Goal: Task Accomplishment & Management: Use online tool/utility

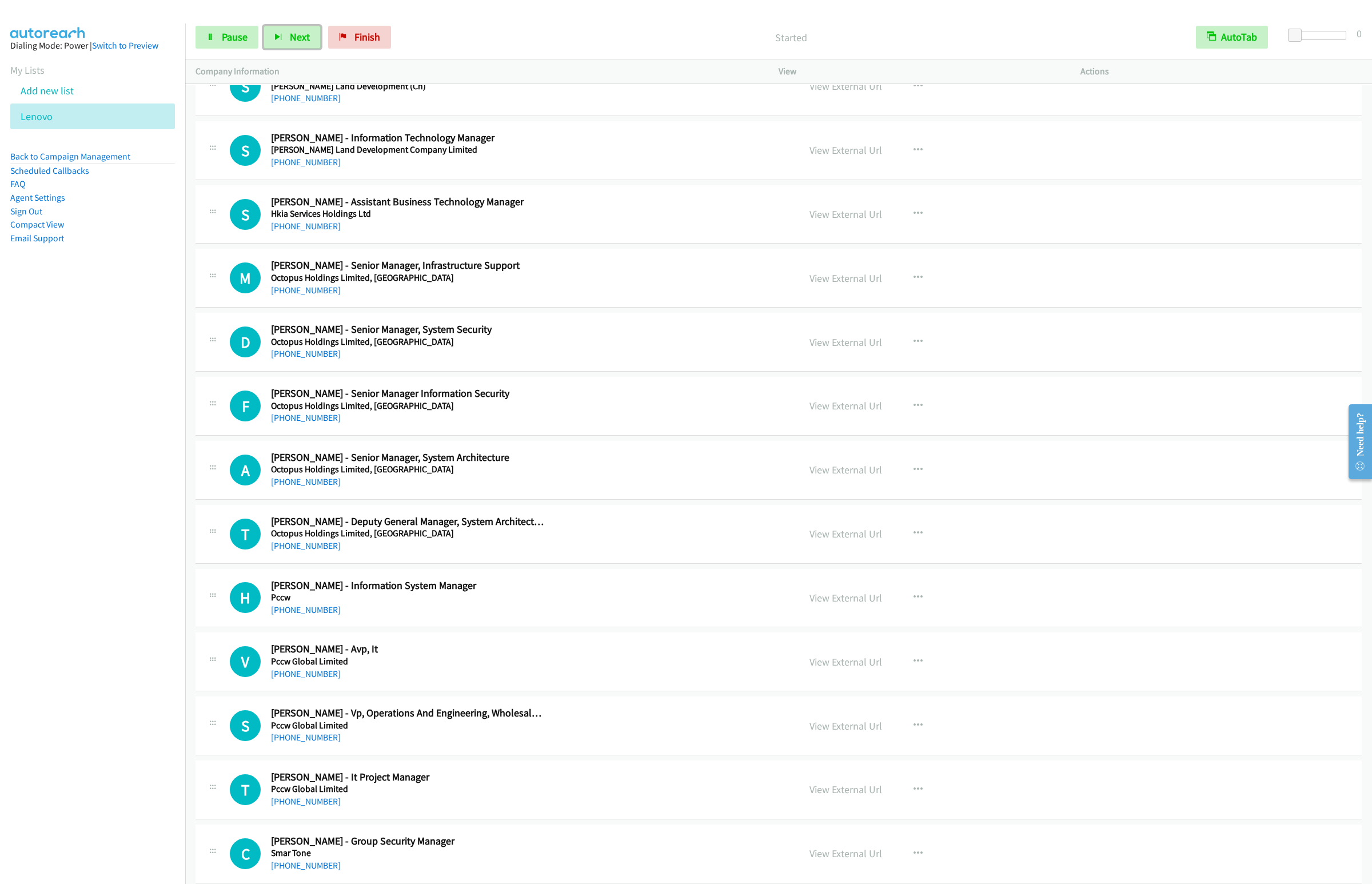
scroll to position [11671, 0]
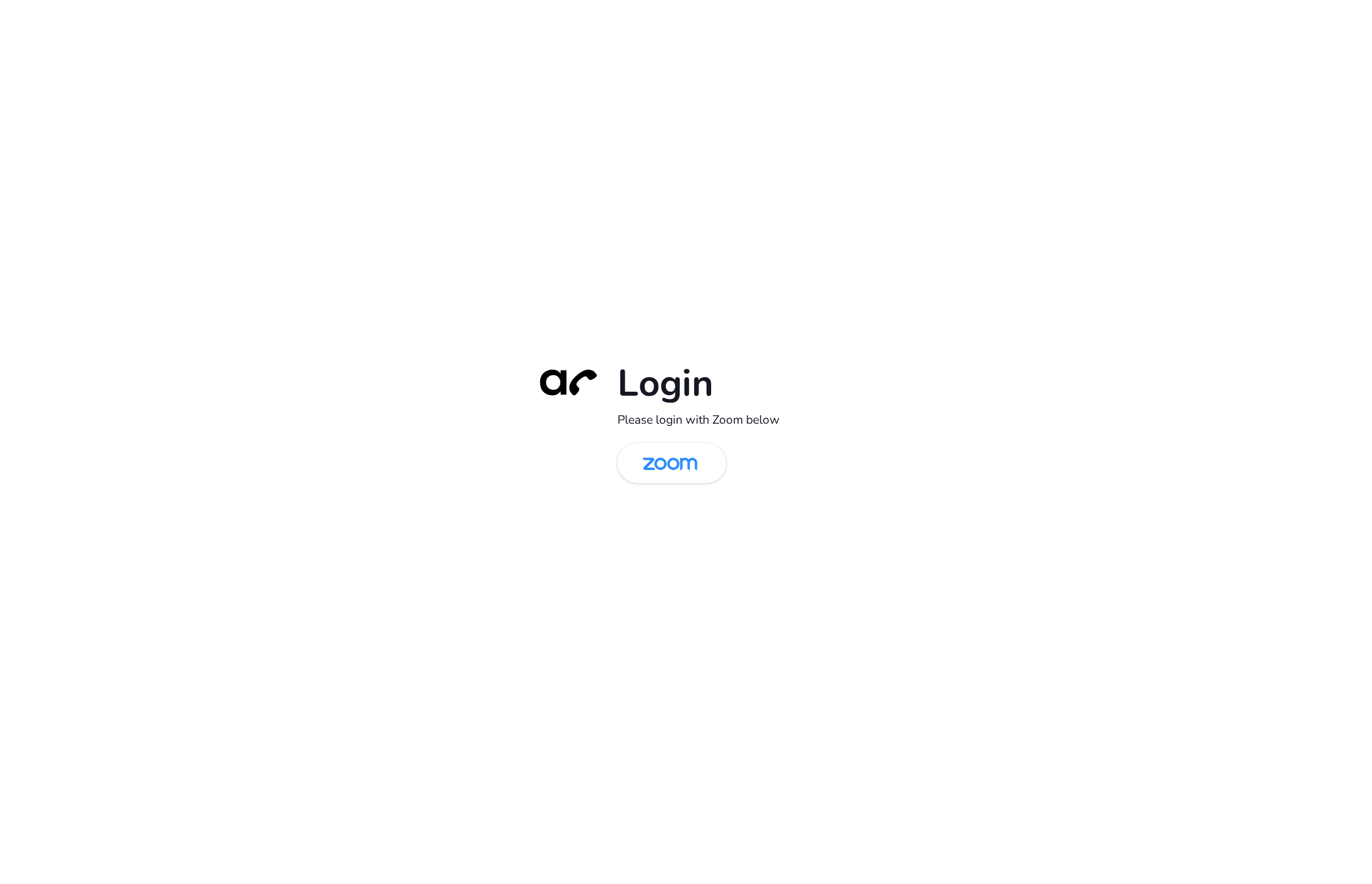
click at [662, 462] on img at bounding box center [670, 464] width 79 height 37
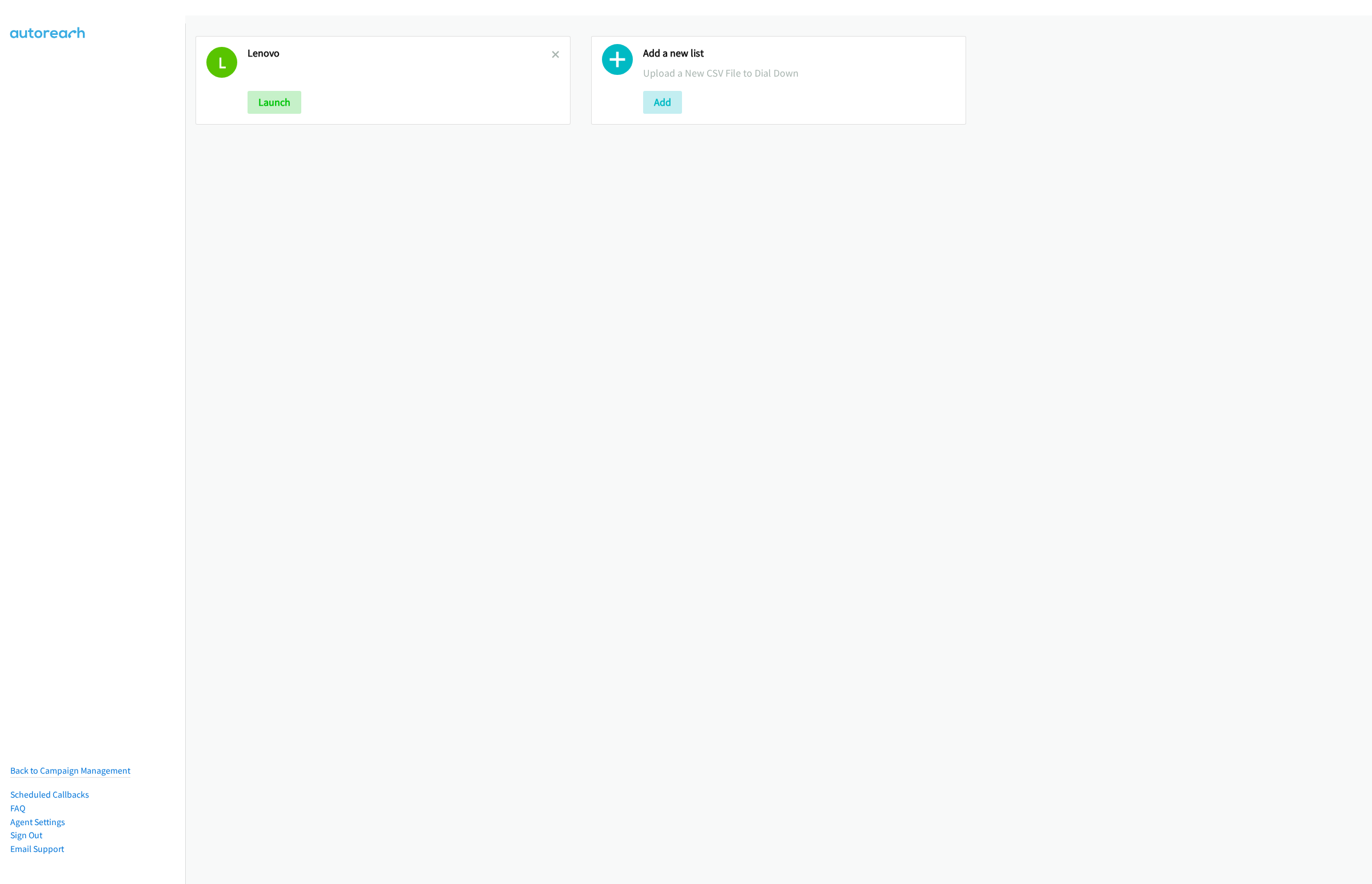
click at [544, 59] on h2 "Lenovo" at bounding box center [399, 53] width 304 height 13
click at [553, 50] on link at bounding box center [555, 54] width 8 height 13
click at [268, 98] on button "Add" at bounding box center [266, 103] width 39 height 23
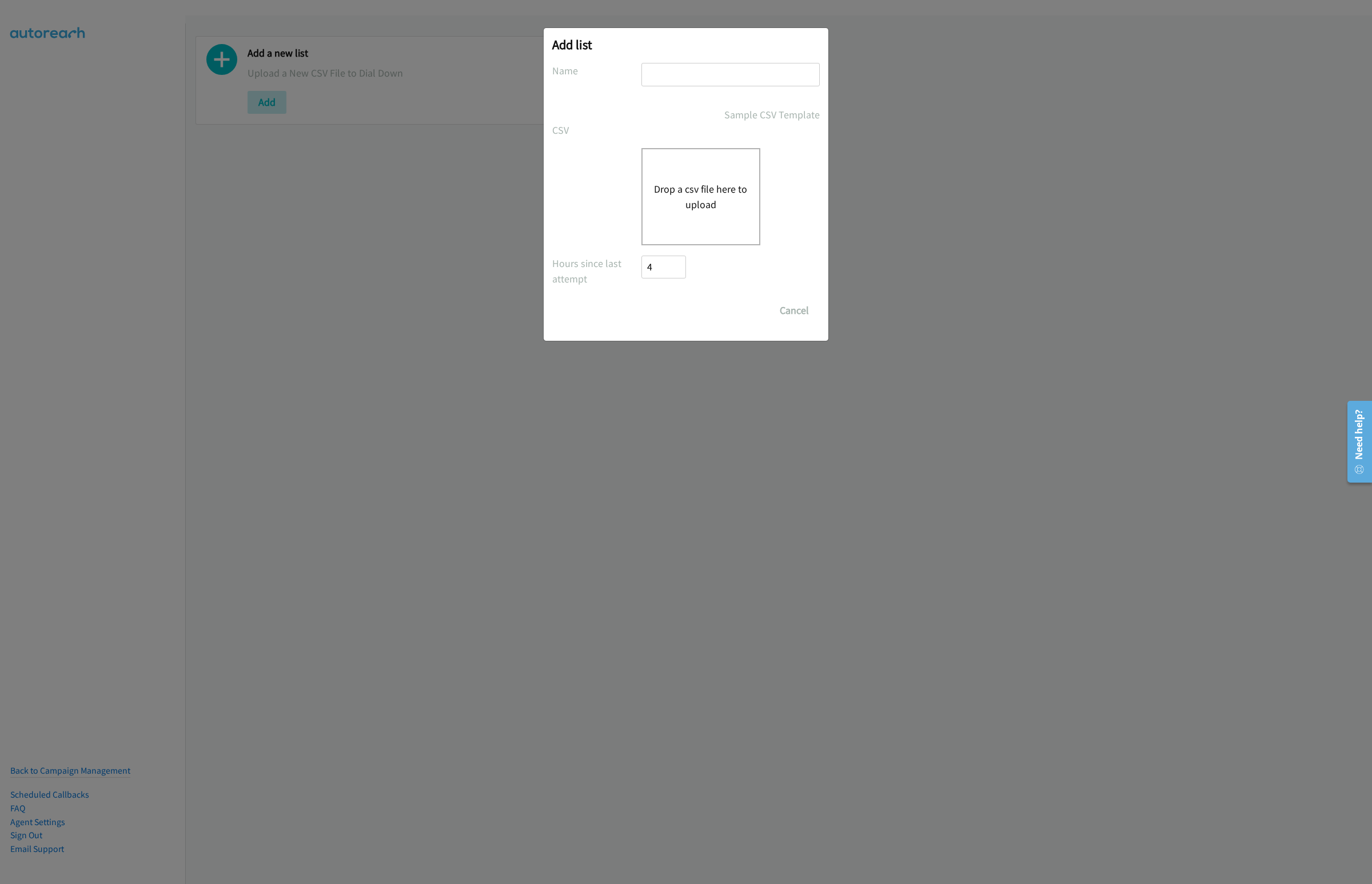
click at [680, 71] on input "text" at bounding box center [730, 74] width 178 height 23
type input "Omnissa"
click at [719, 190] on button "Drop a csv file here to upload" at bounding box center [700, 197] width 94 height 31
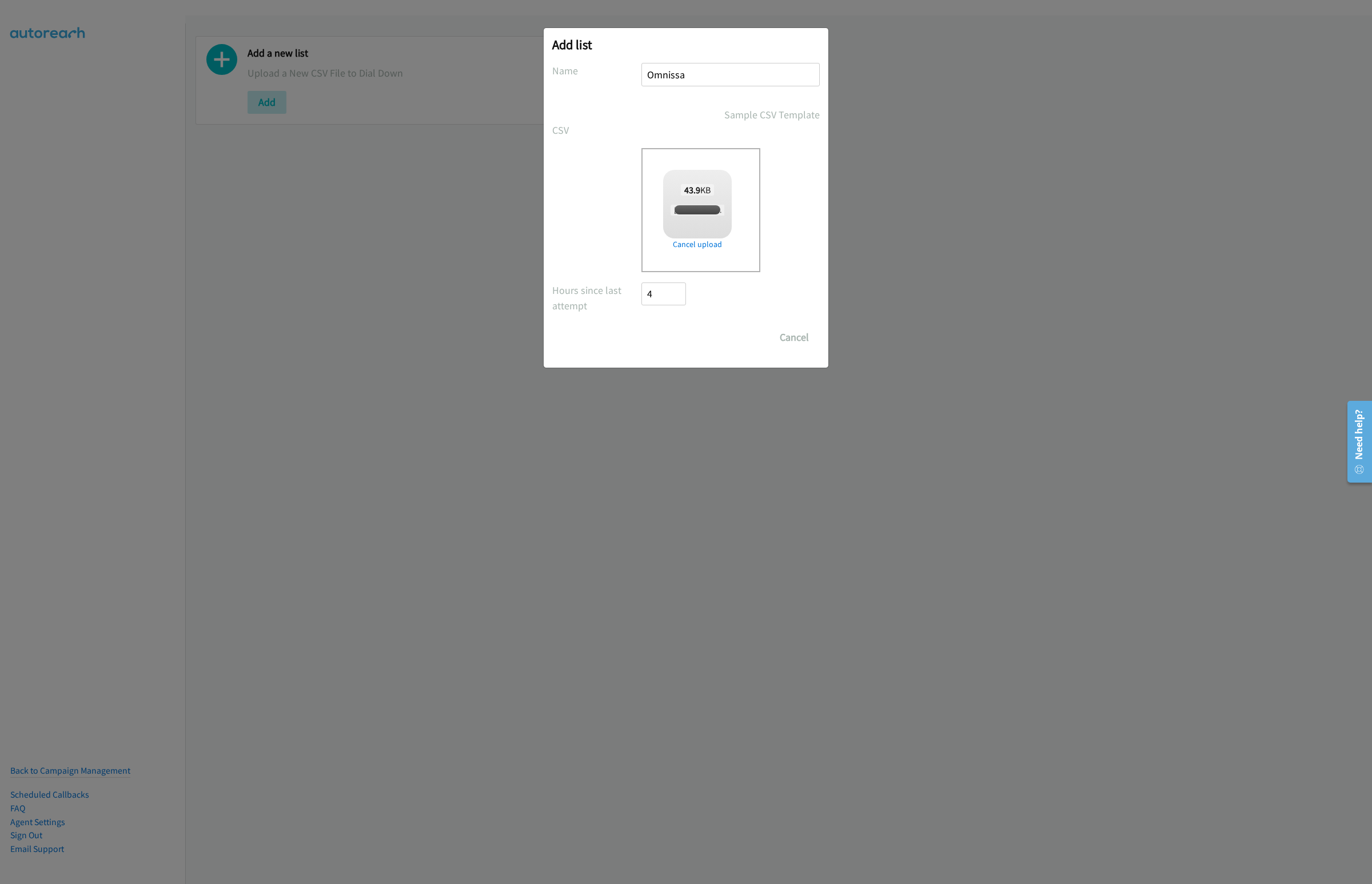
checkbox input "true"
click at [698, 332] on input "Save List" at bounding box center [671, 337] width 60 height 23
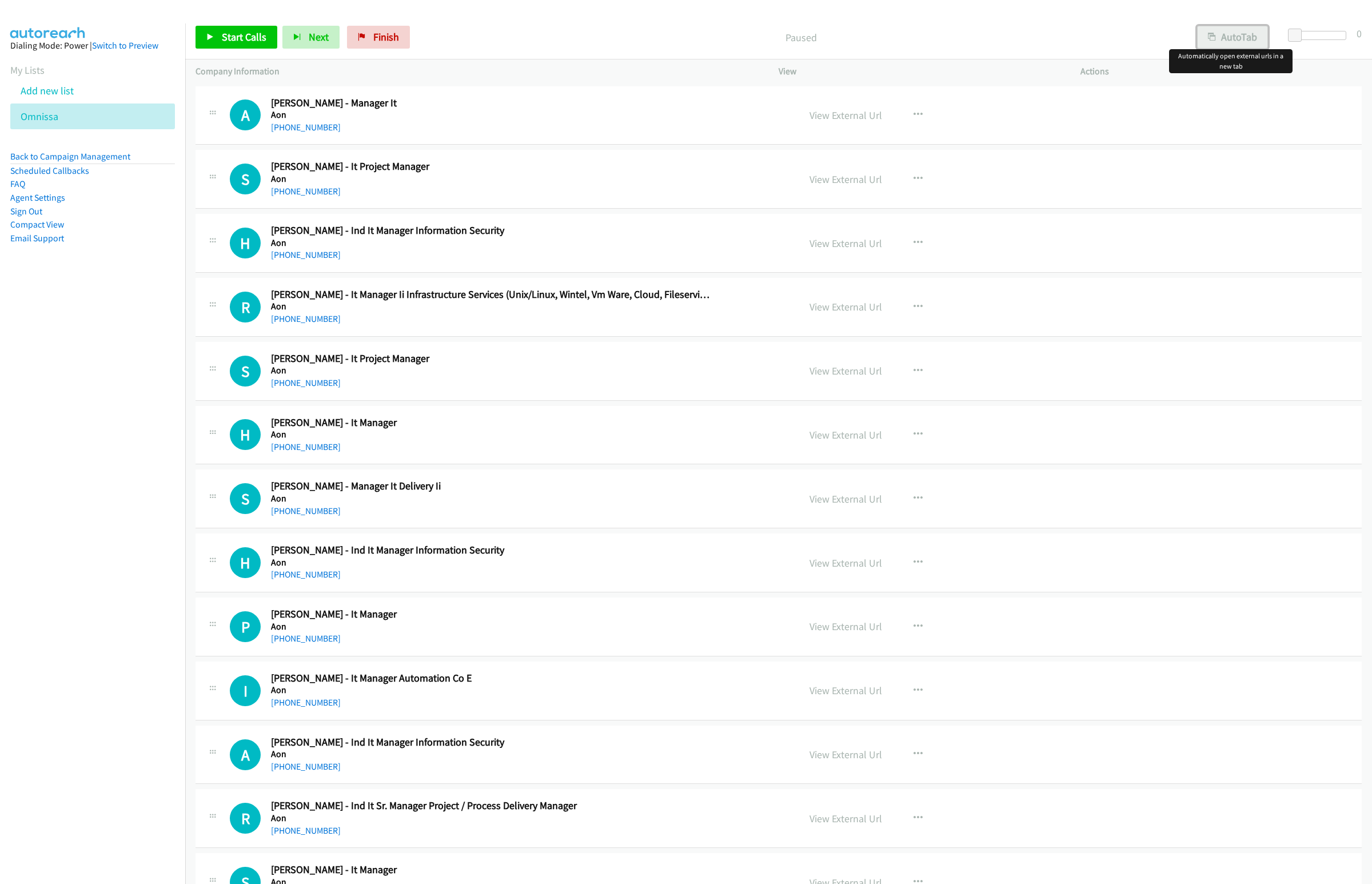
click at [1206, 41] on button "AutoTab" at bounding box center [1233, 37] width 71 height 23
drag, startPoint x: 833, startPoint y: 121, endPoint x: 818, endPoint y: 122, distance: 15.0
click at [25, 482] on nav "Dialing Mode: Power | Switch to Preview My Lists Add new list Omnissa Back to C…" at bounding box center [93, 465] width 186 height 884
click at [238, 49] on link "Start Calls" at bounding box center [237, 37] width 82 height 23
click at [279, 34] on icon "button" at bounding box center [278, 37] width 8 height 8
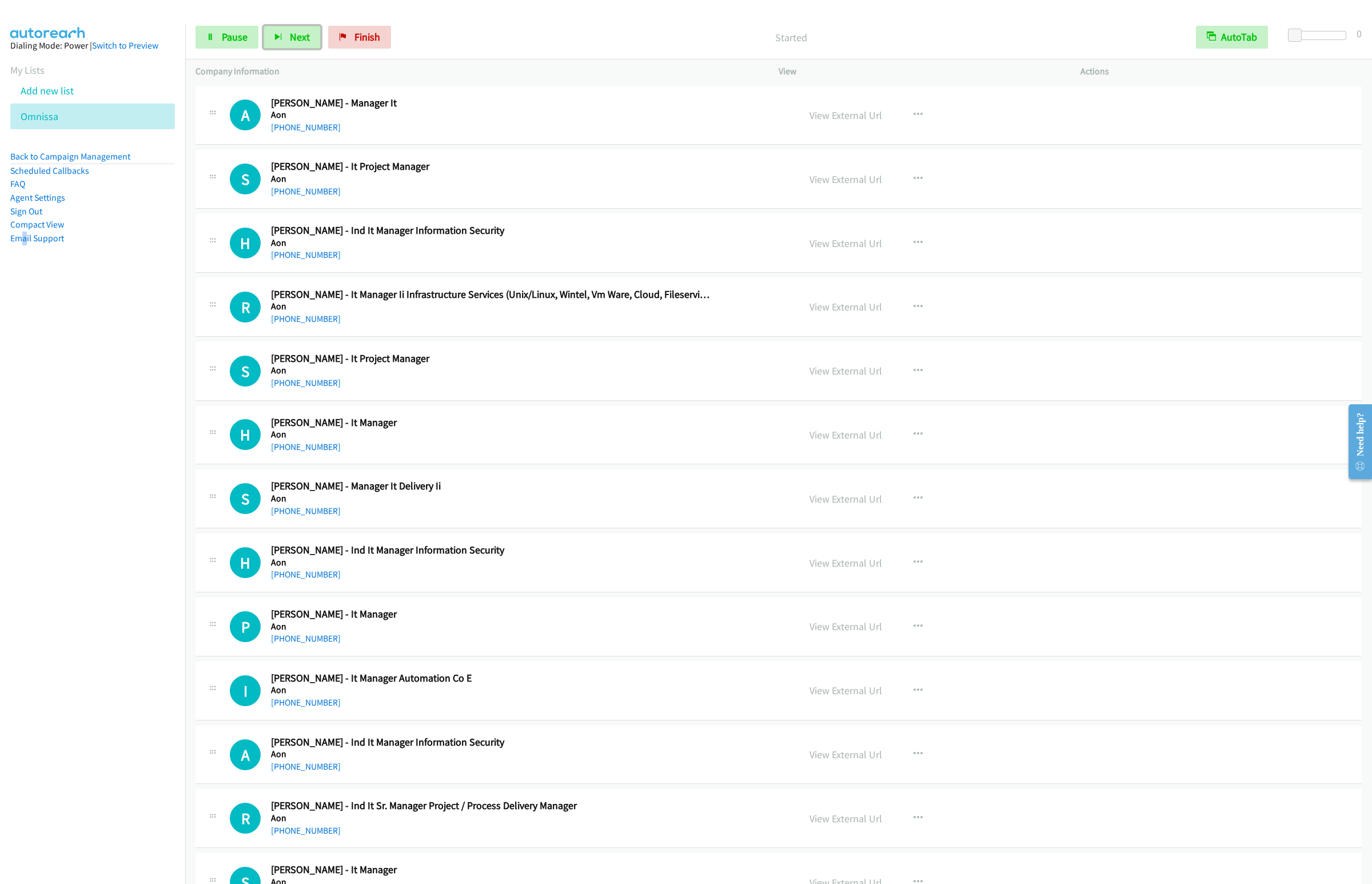
click at [264, 25] on button "Next" at bounding box center [292, 37] width 57 height 23
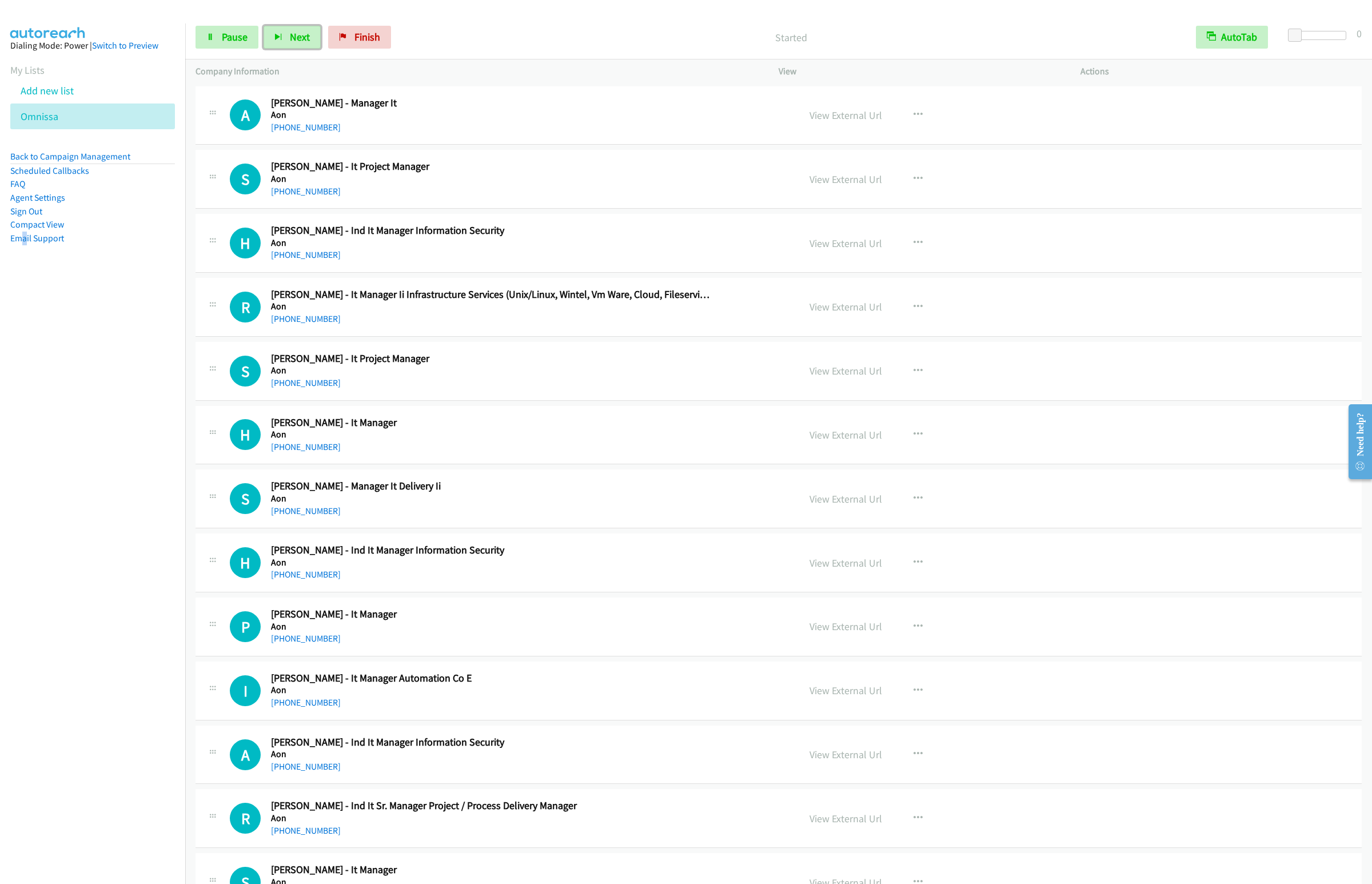
click at [264, 25] on button "Next" at bounding box center [292, 37] width 57 height 23
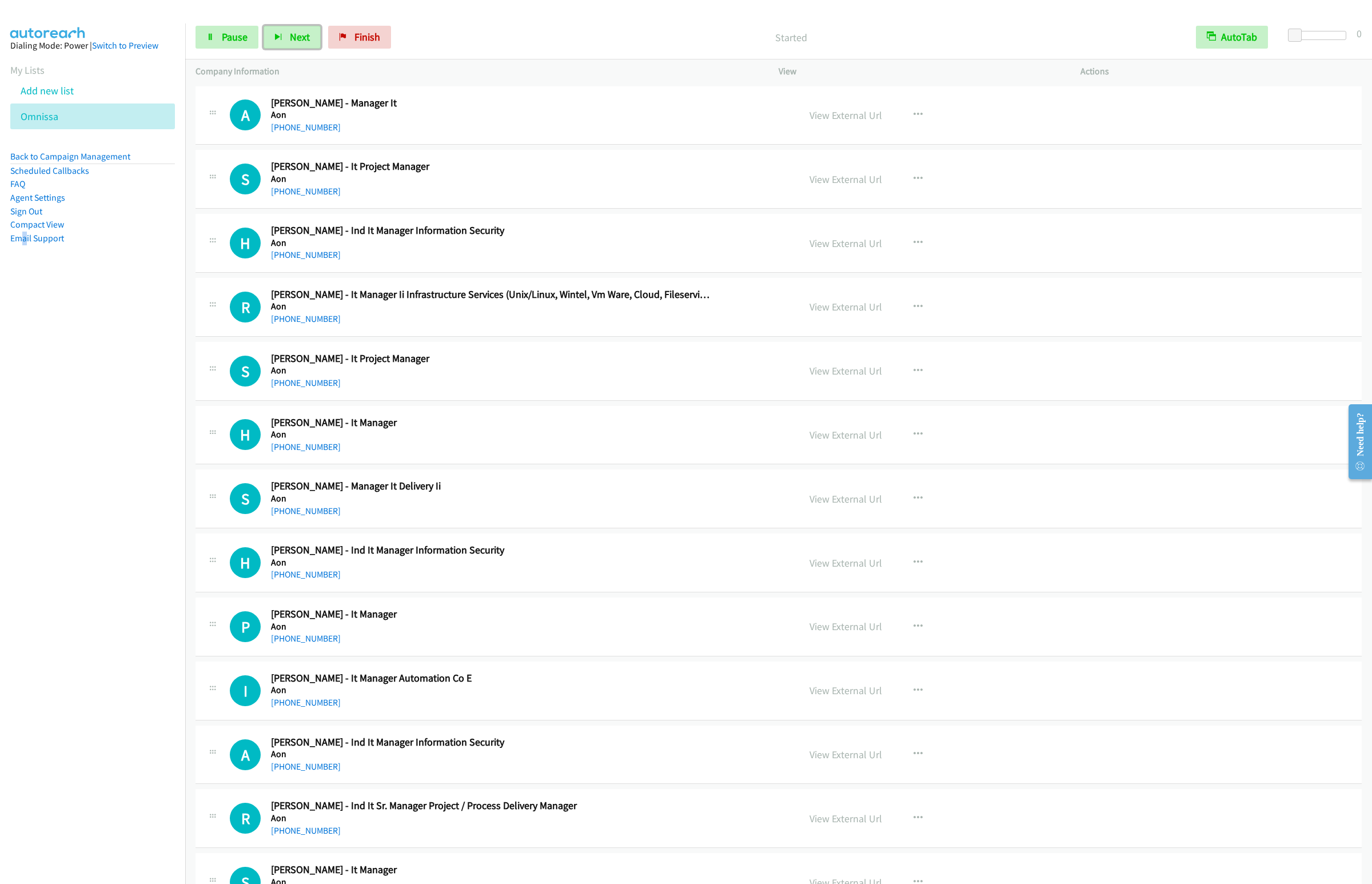
click at [264, 25] on button "Next" at bounding box center [292, 37] width 57 height 23
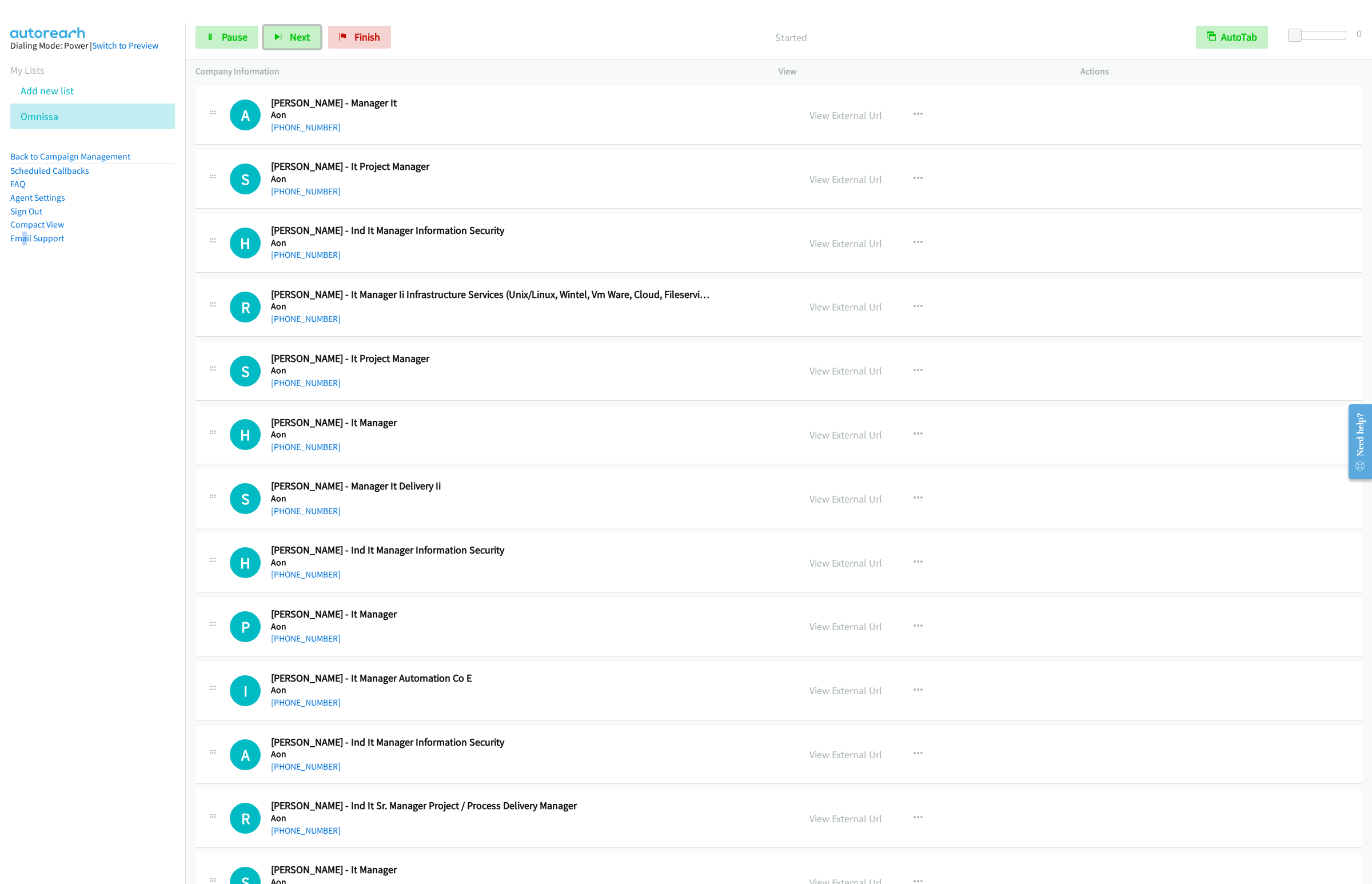
click at [264, 25] on button "Next" at bounding box center [292, 37] width 57 height 23
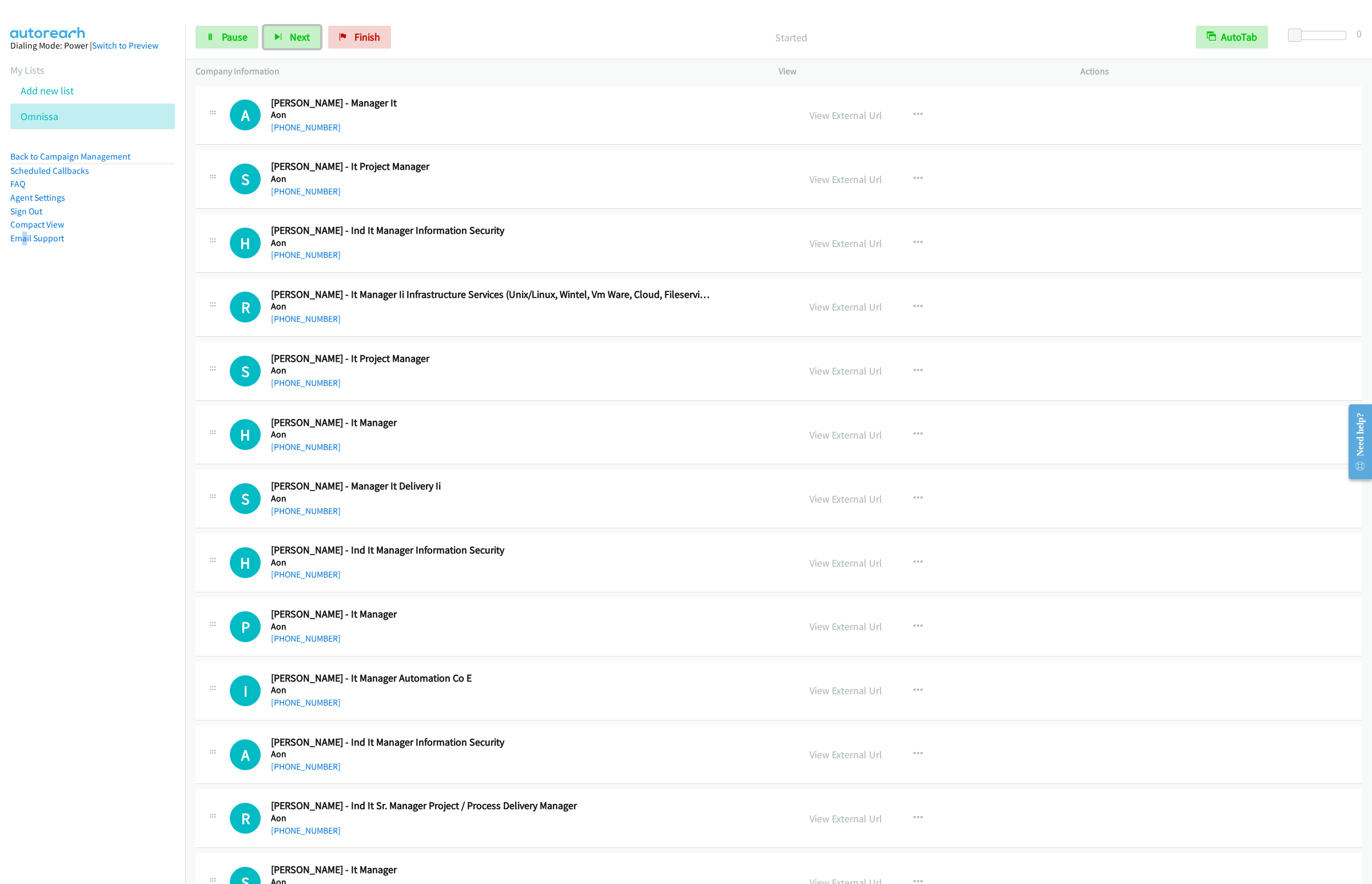
click at [264, 25] on button "Next" at bounding box center [292, 37] width 57 height 23
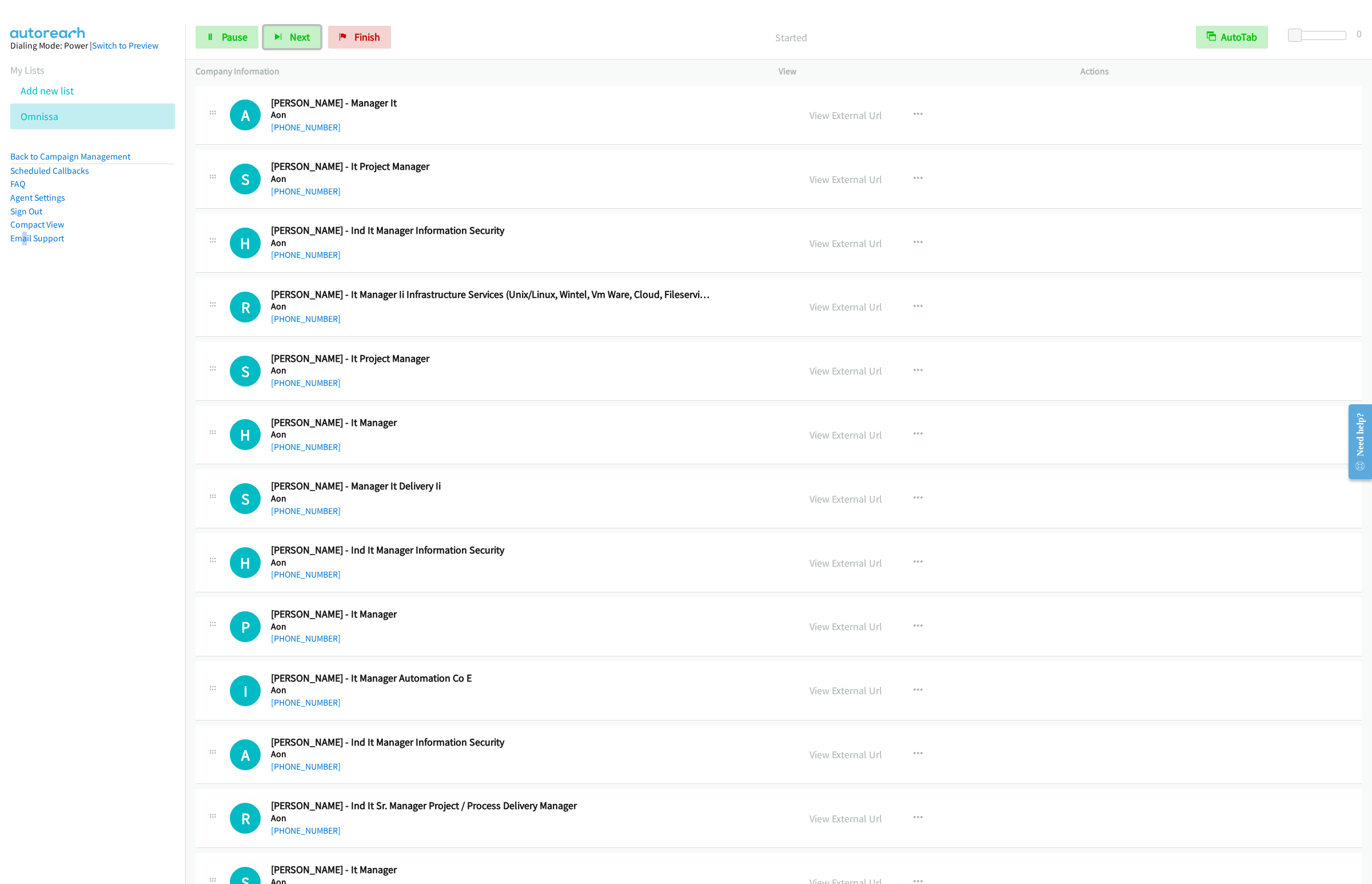
click at [264, 25] on button "Next" at bounding box center [292, 37] width 57 height 23
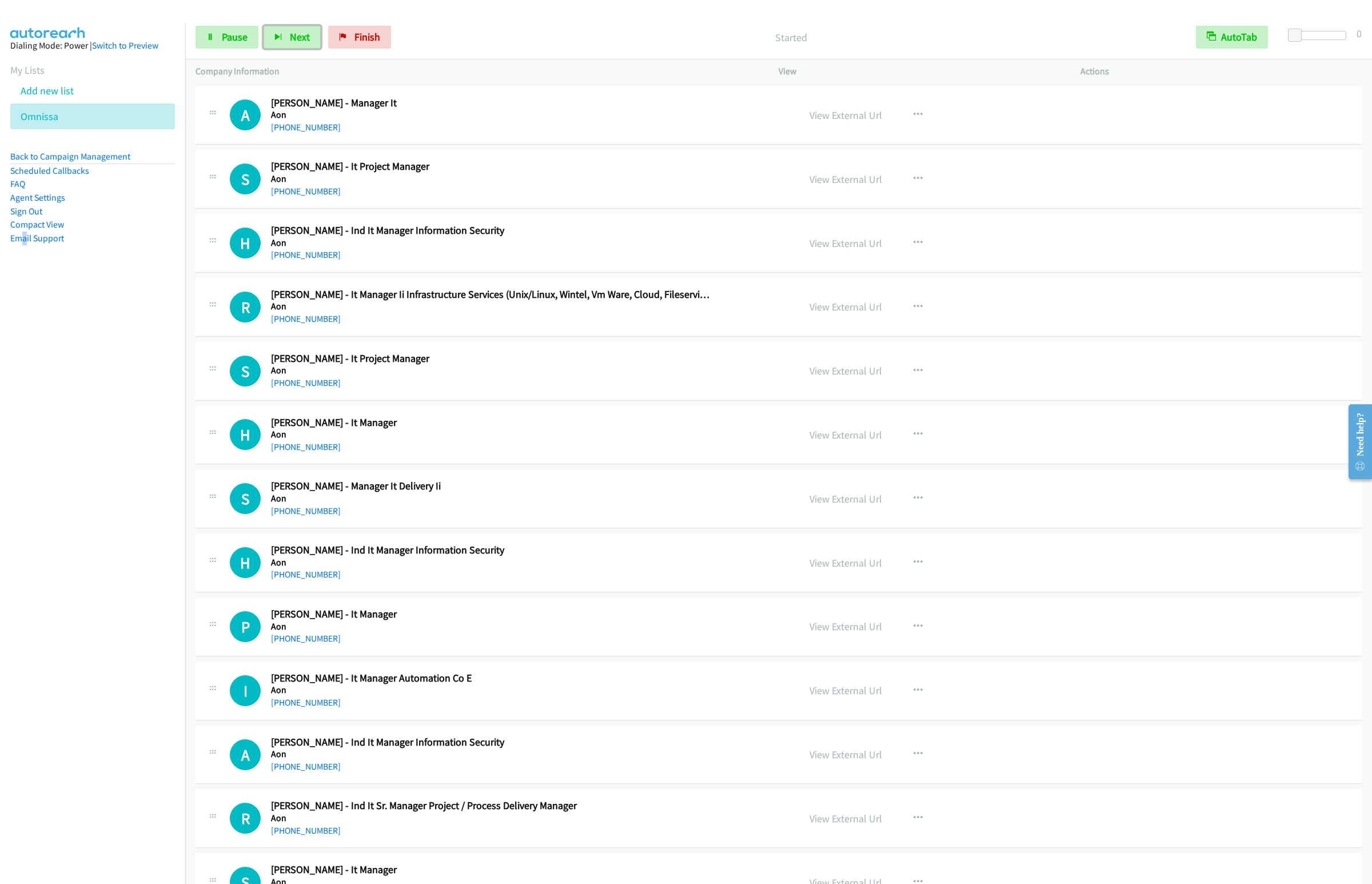
click at [264, 25] on button "Next" at bounding box center [292, 37] width 57 height 23
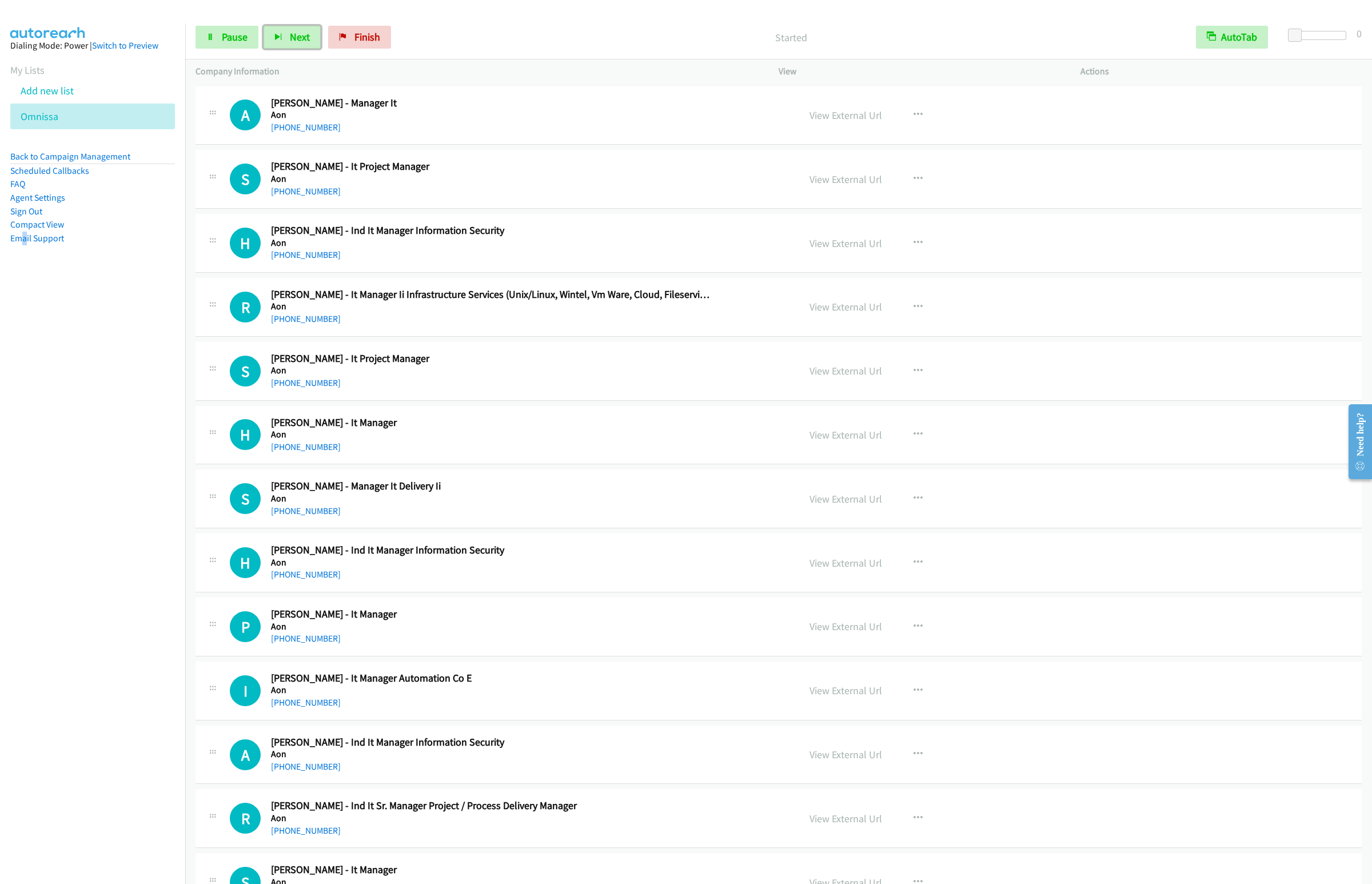
click at [264, 25] on button "Next" at bounding box center [292, 37] width 57 height 23
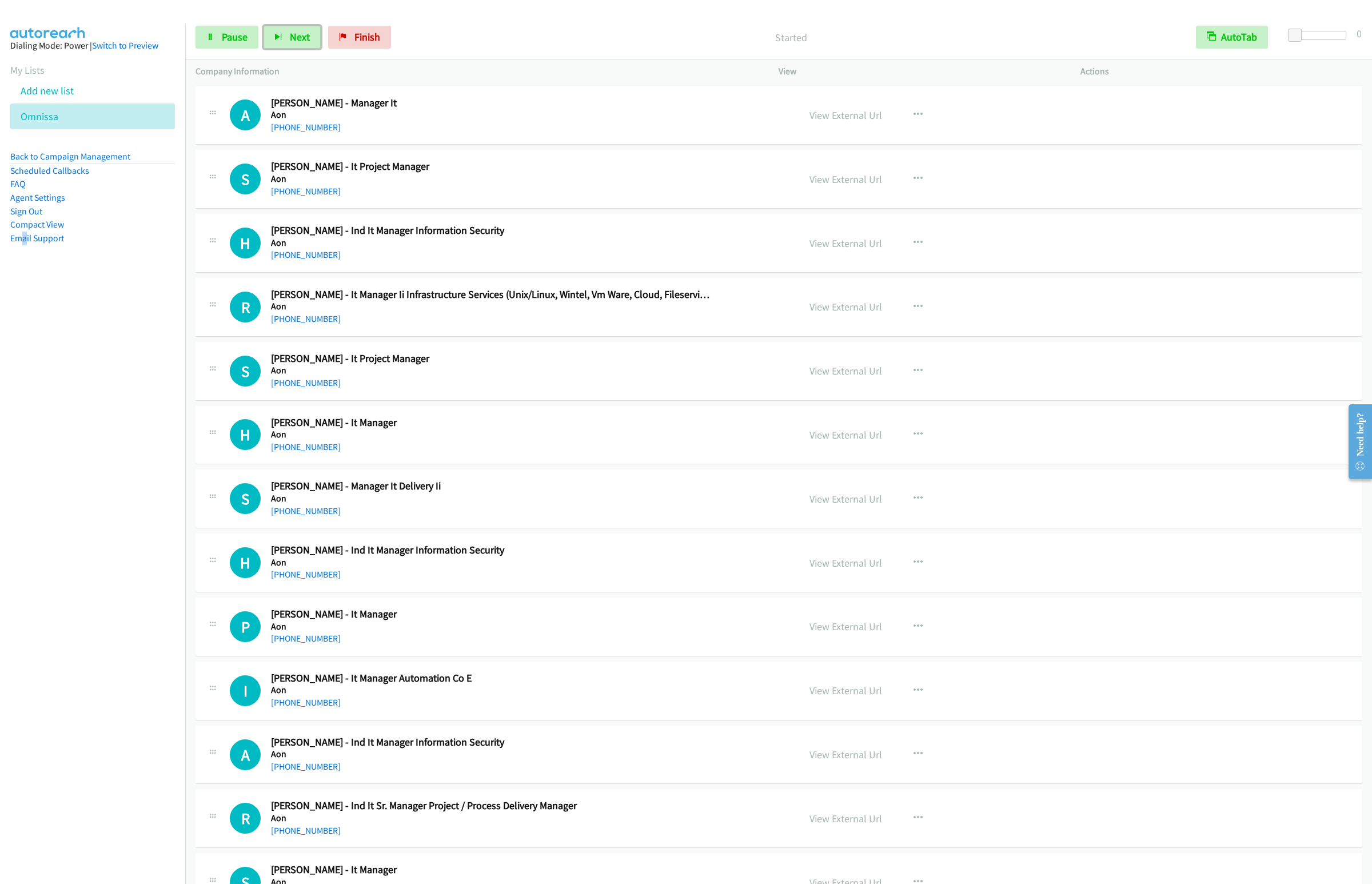
click at [264, 25] on button "Next" at bounding box center [292, 37] width 57 height 23
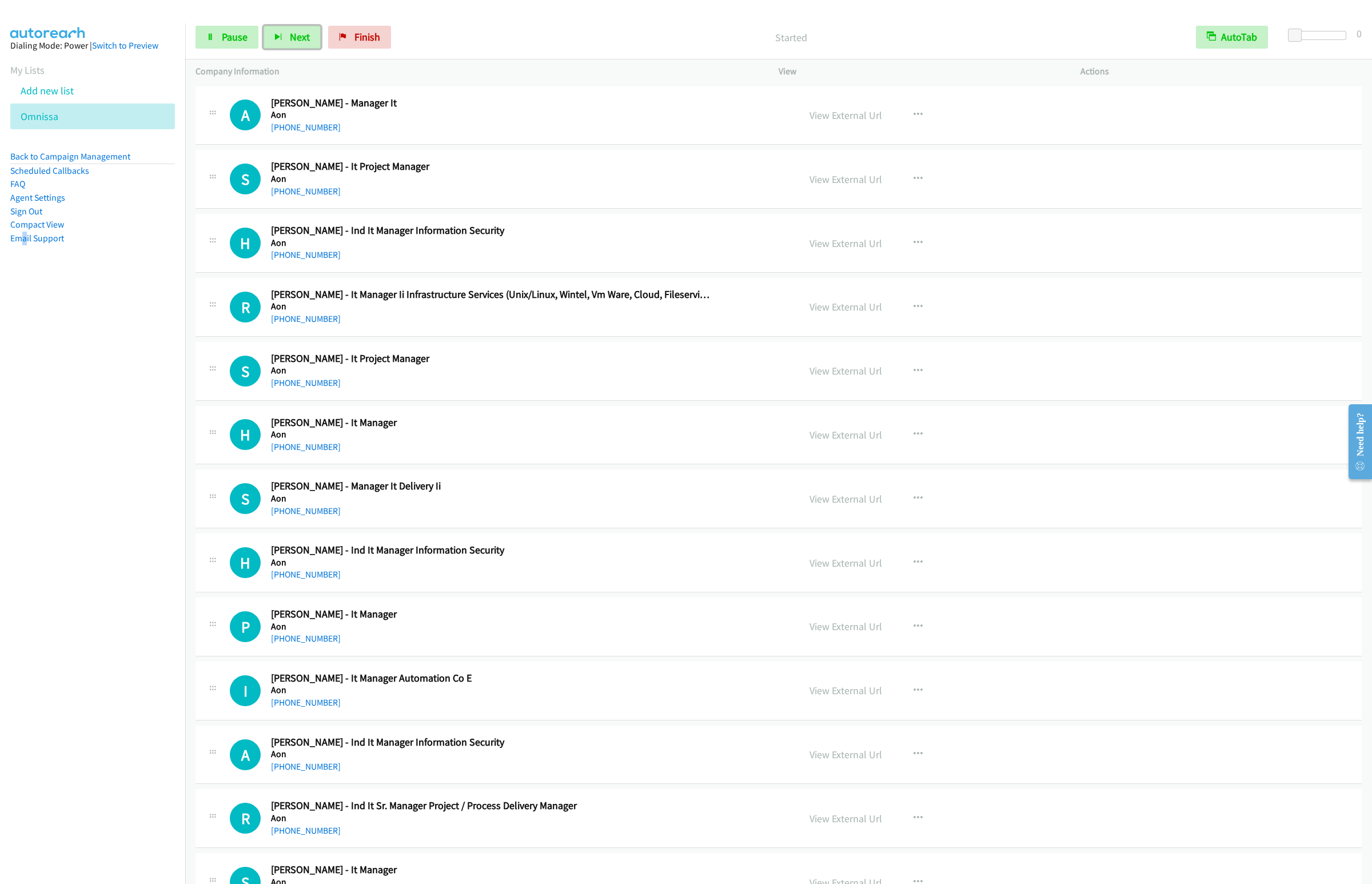
click at [264, 25] on button "Next" at bounding box center [292, 37] width 57 height 23
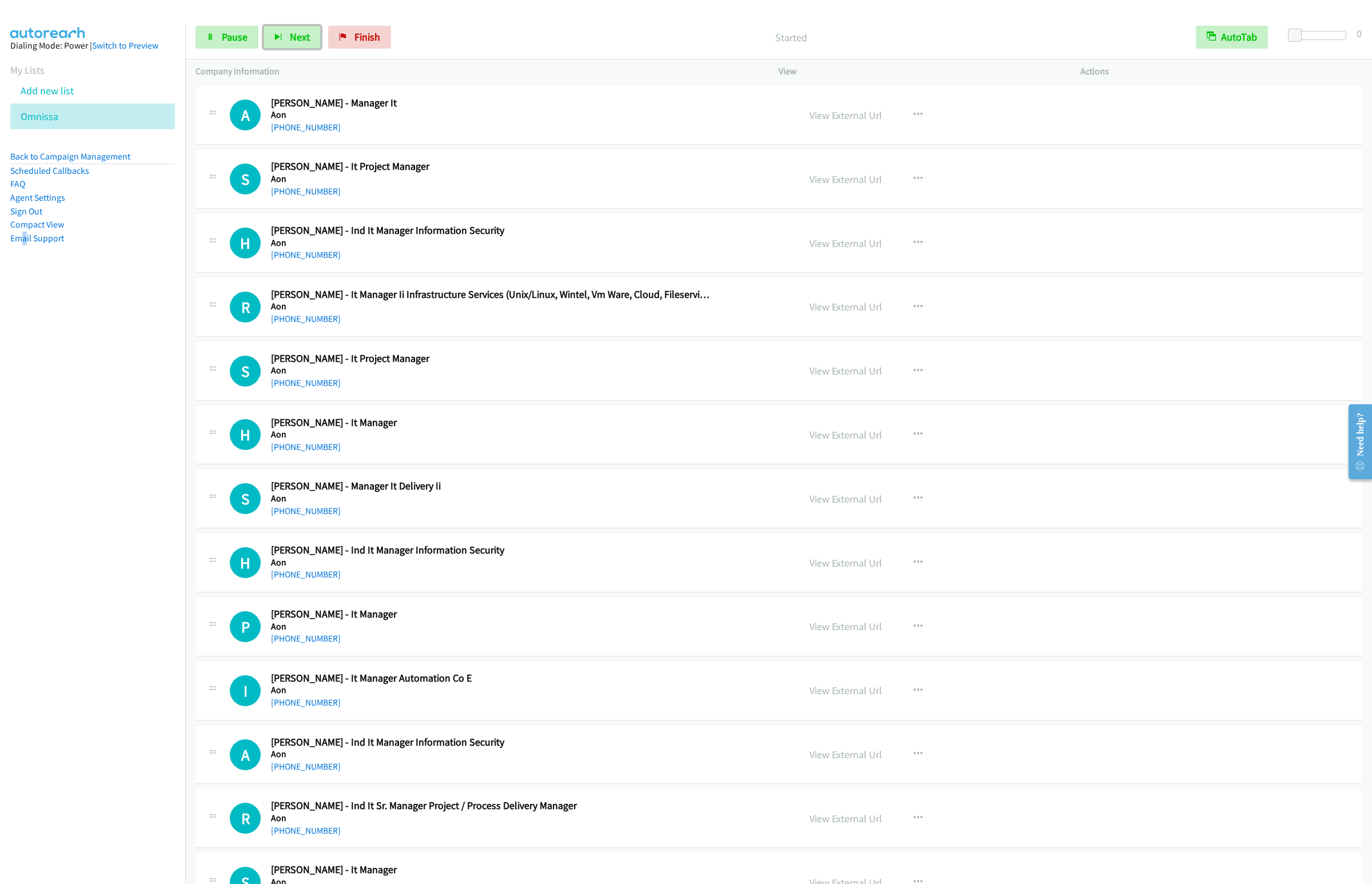
click at [264, 25] on button "Next" at bounding box center [292, 37] width 57 height 23
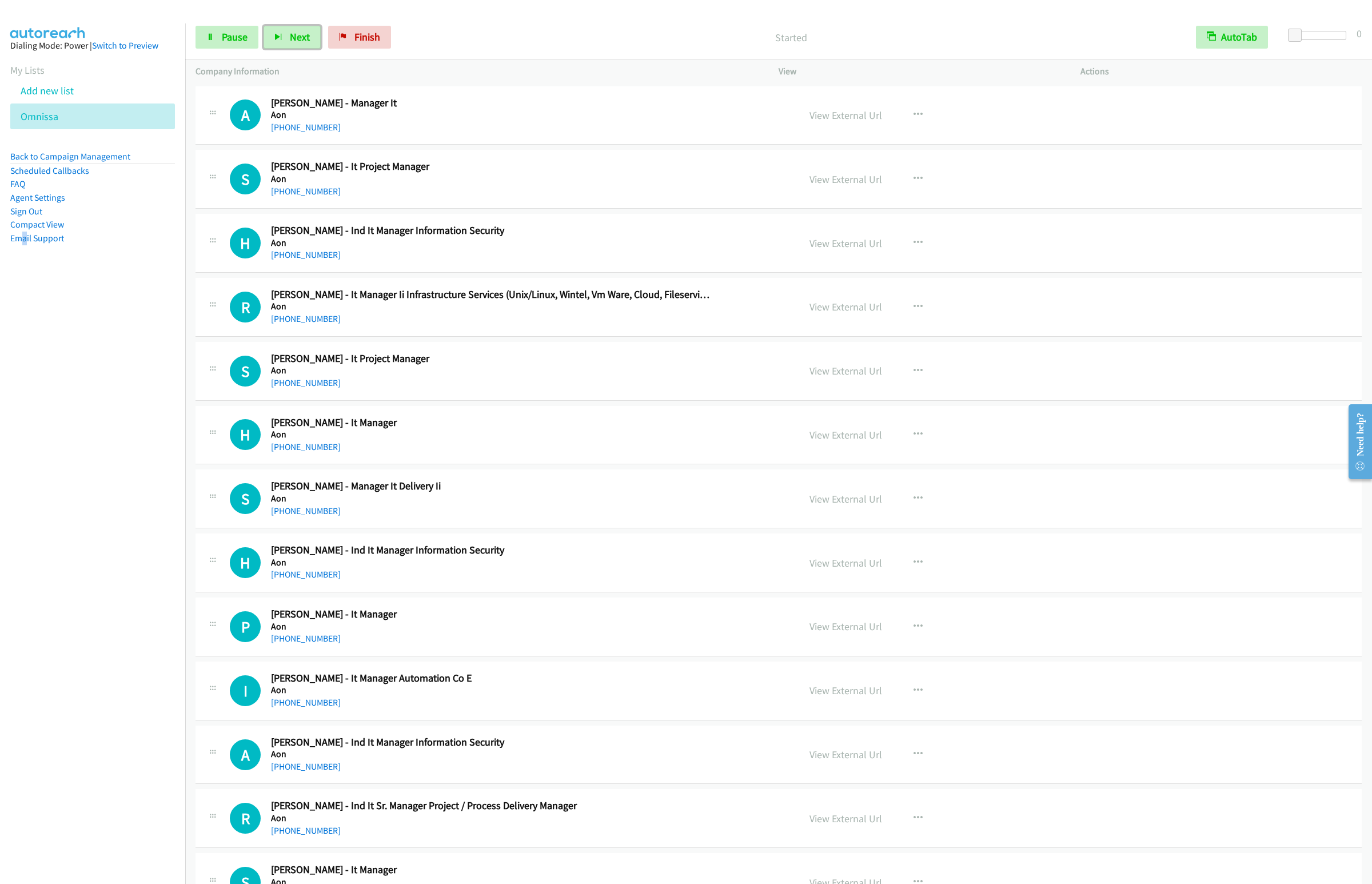
click at [264, 25] on button "Next" at bounding box center [292, 37] width 57 height 23
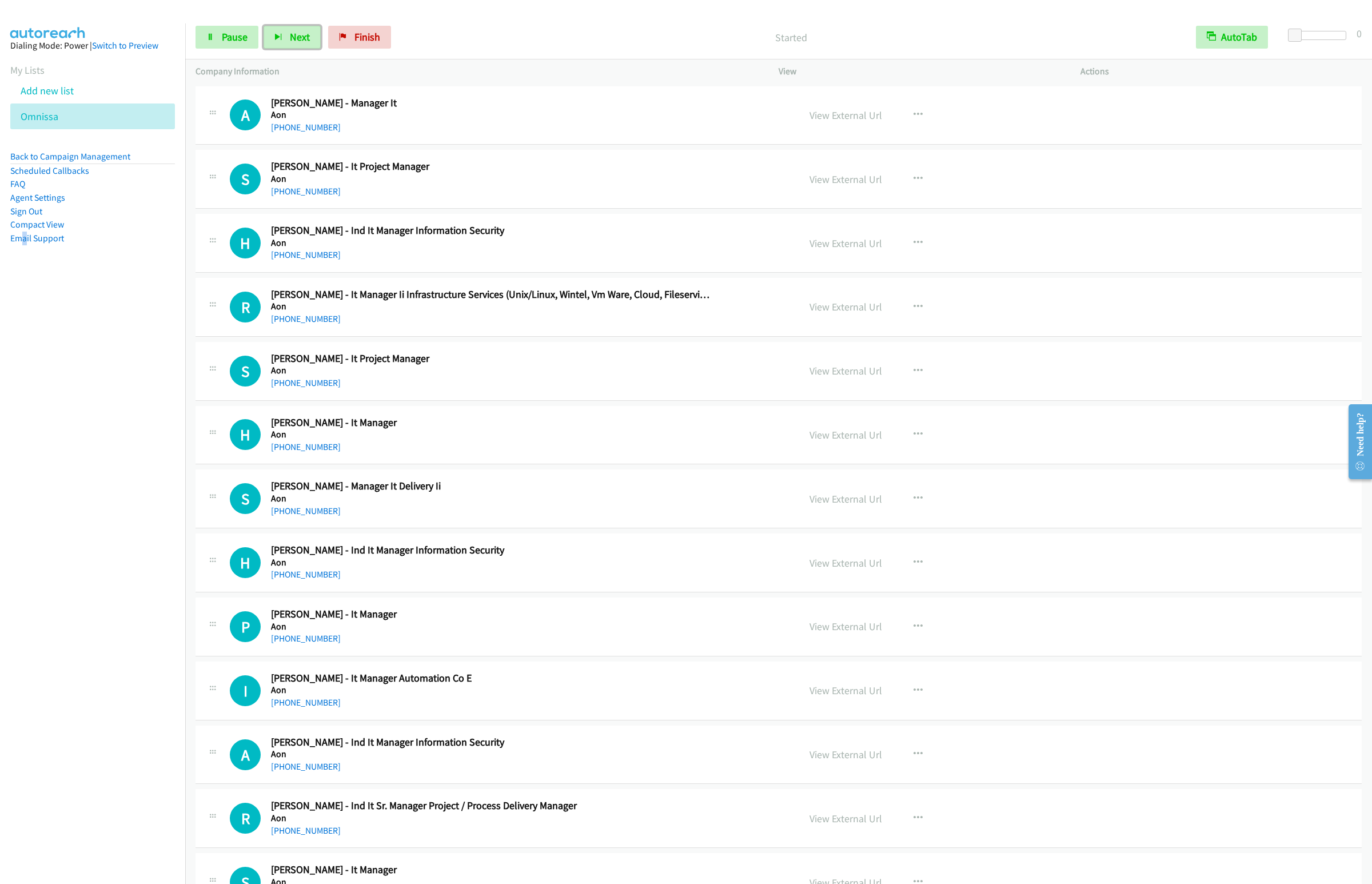
click at [264, 25] on button "Next" at bounding box center [292, 37] width 57 height 23
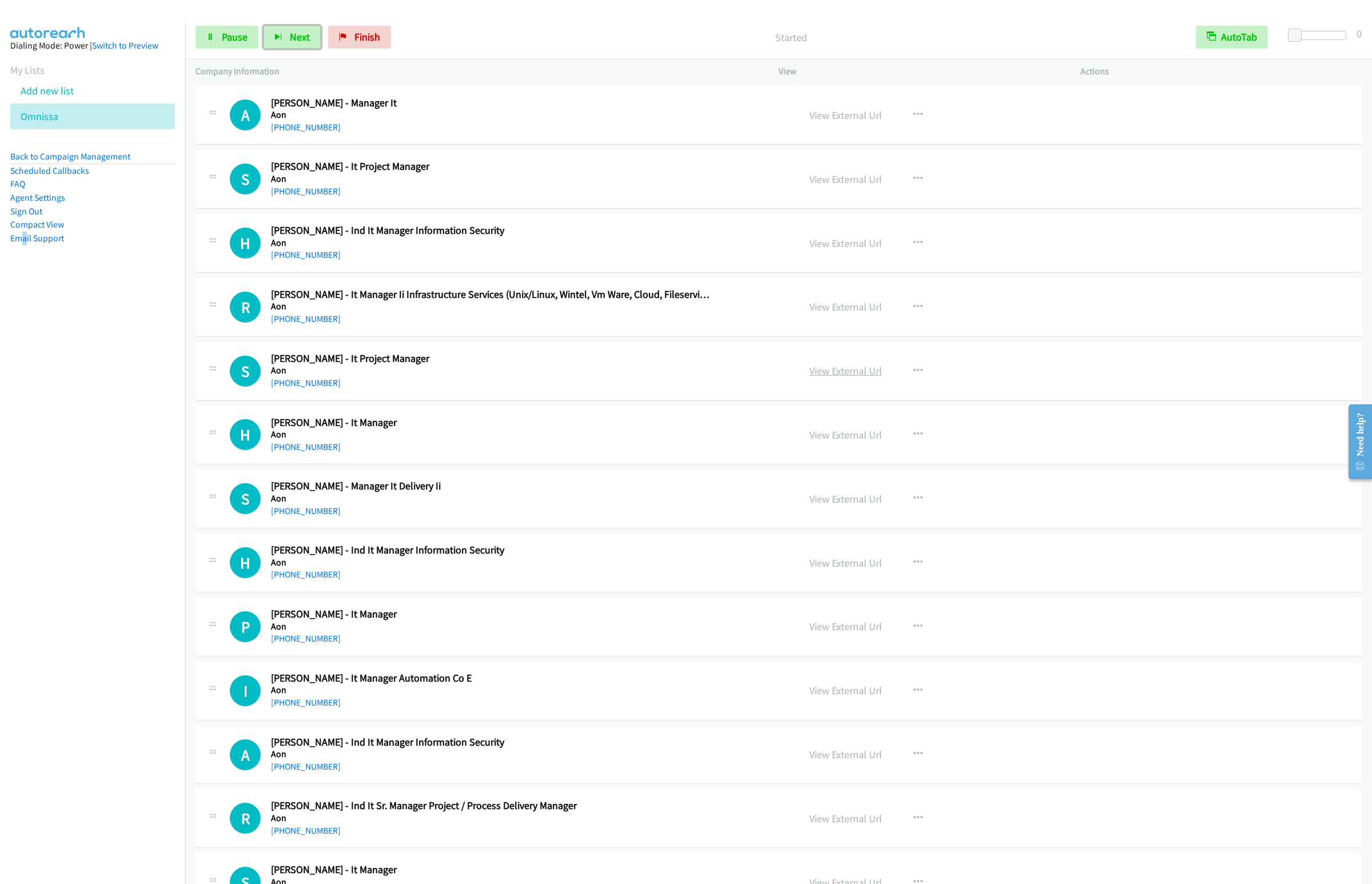
click at [264, 25] on button "Next" at bounding box center [292, 37] width 57 height 23
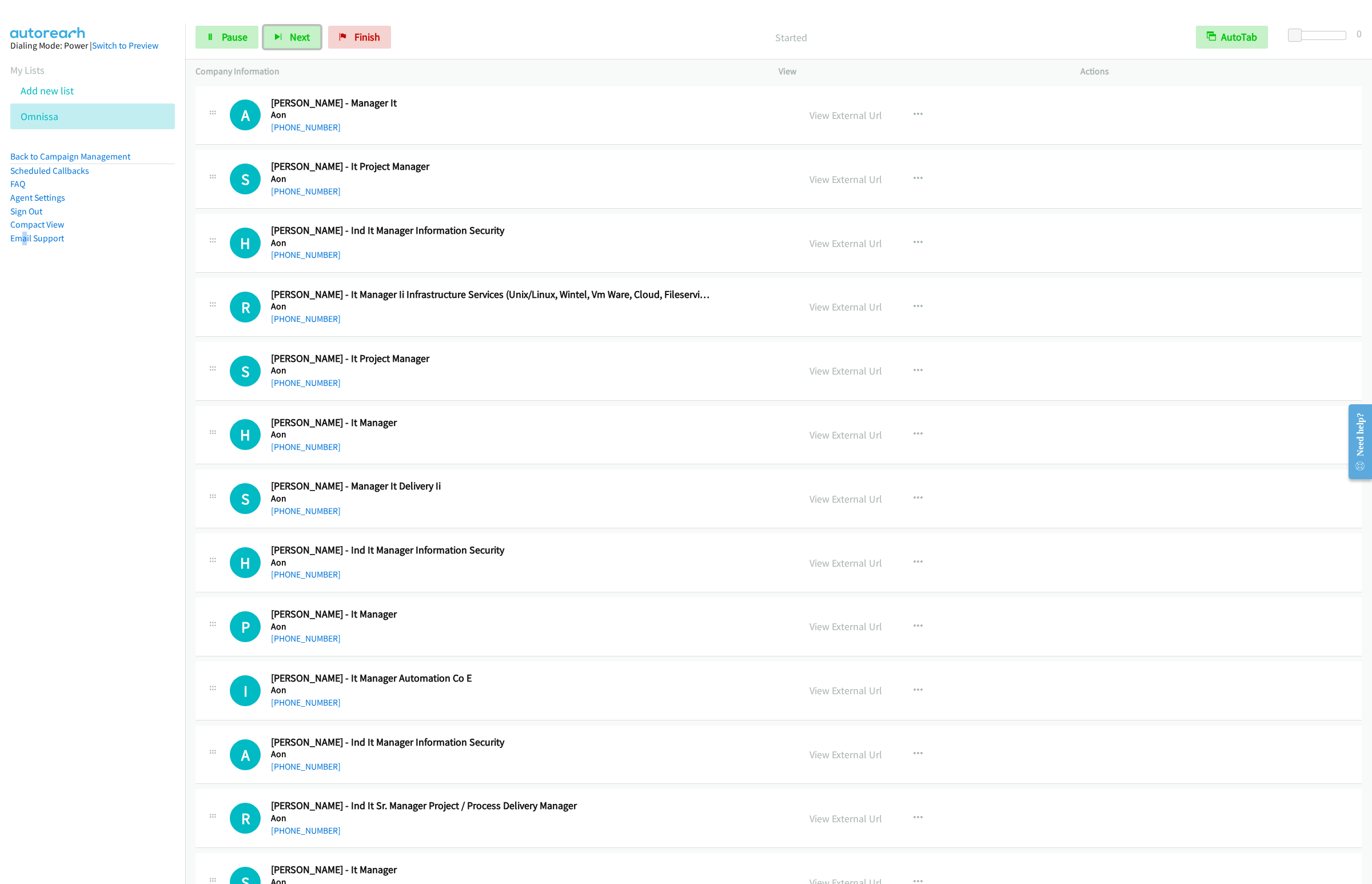
click at [264, 25] on button "Next" at bounding box center [292, 37] width 57 height 23
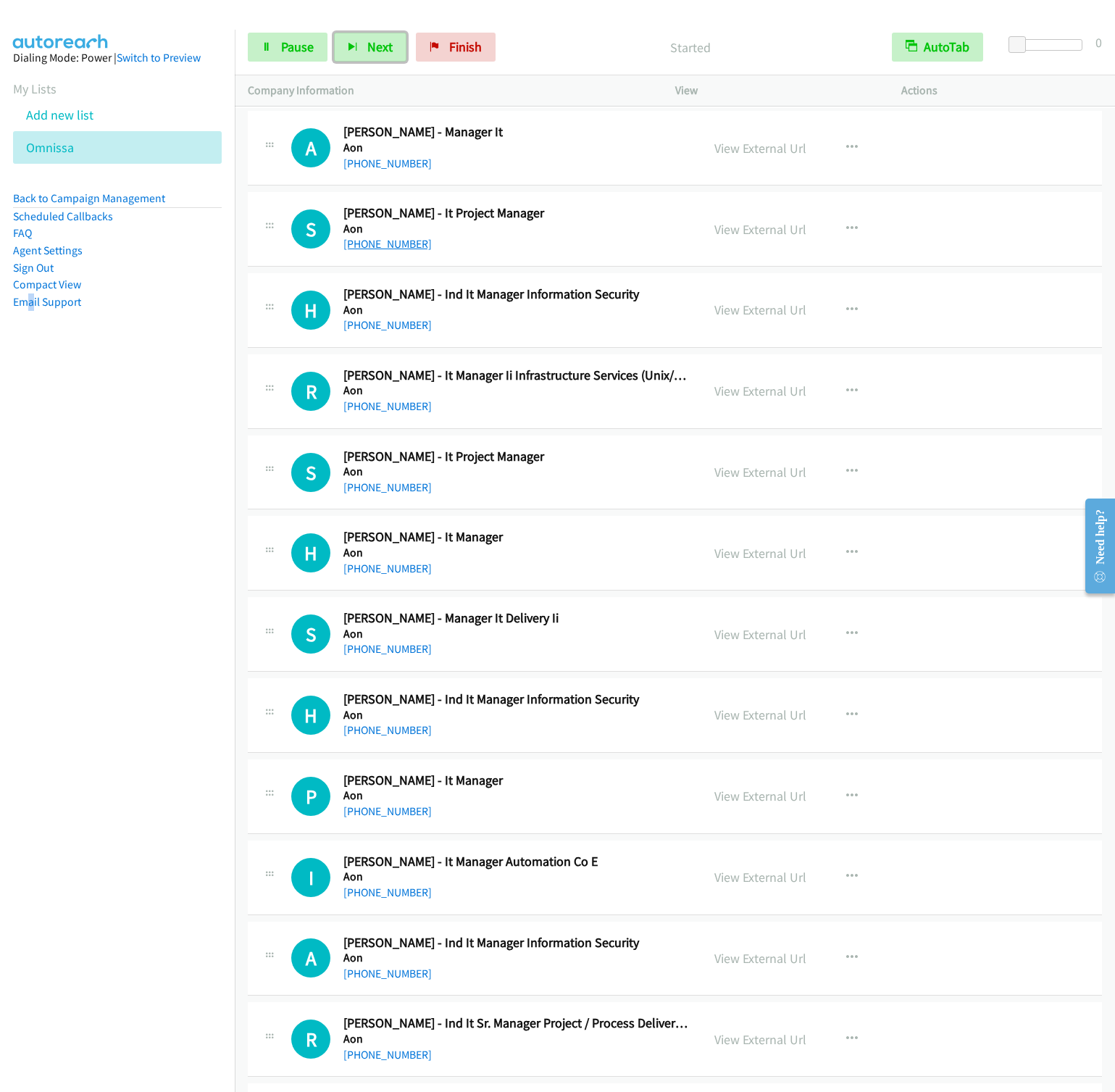
click at [334, 32] on button "Next" at bounding box center [370, 47] width 73 height 29
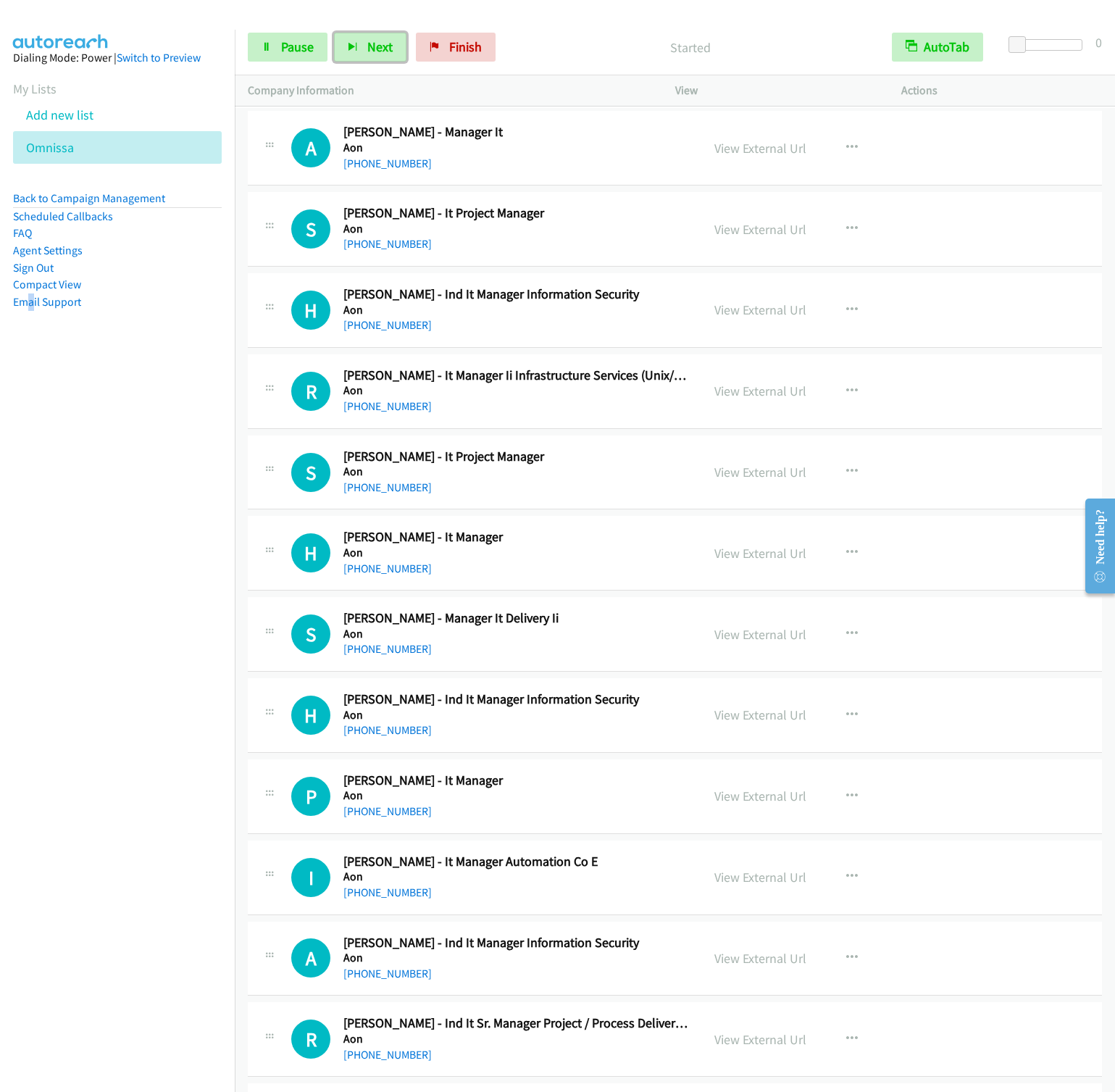
click at [334, 32] on button "Next" at bounding box center [370, 47] width 73 height 29
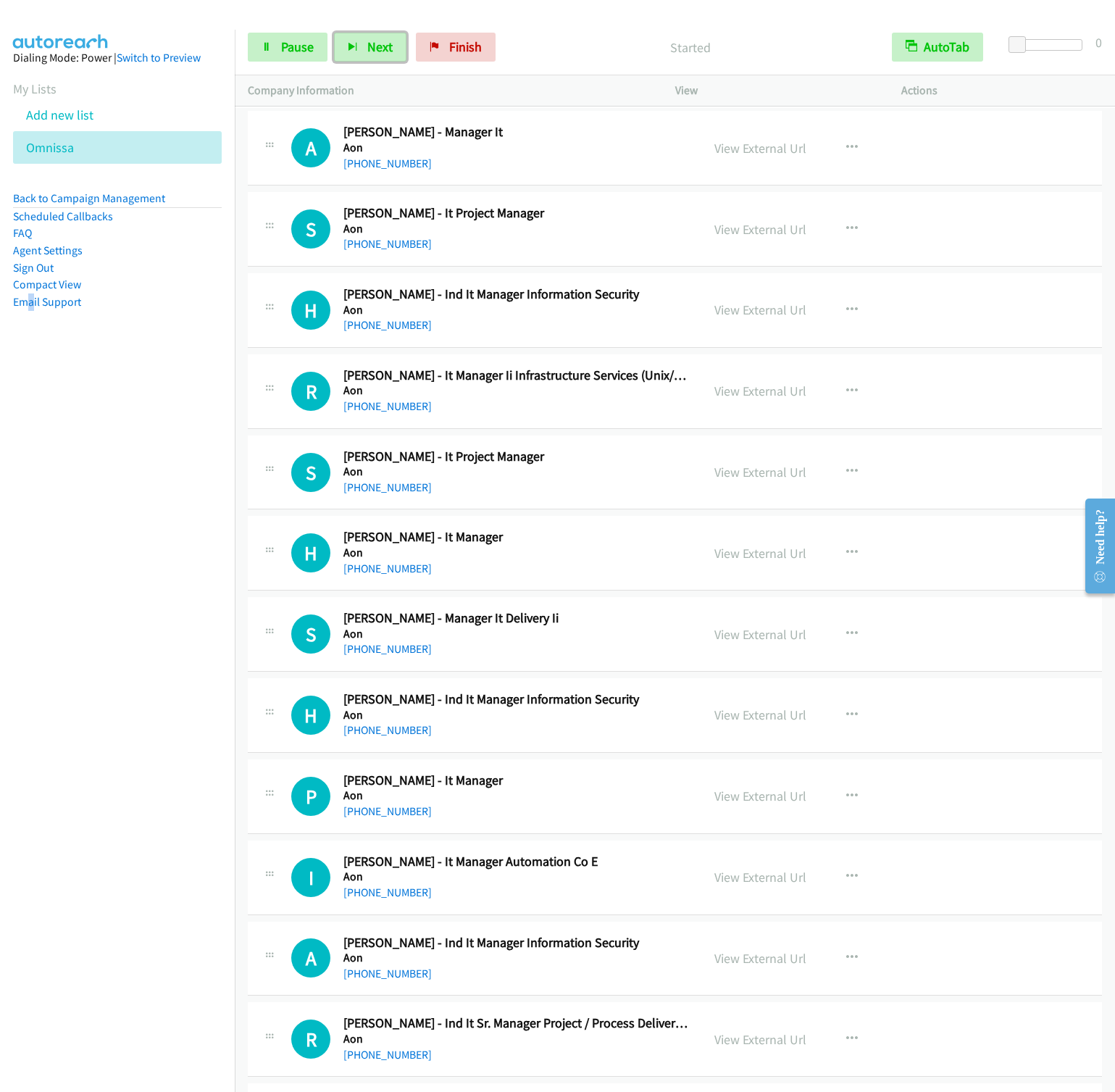
click at [334, 32] on button "Next" at bounding box center [370, 47] width 73 height 29
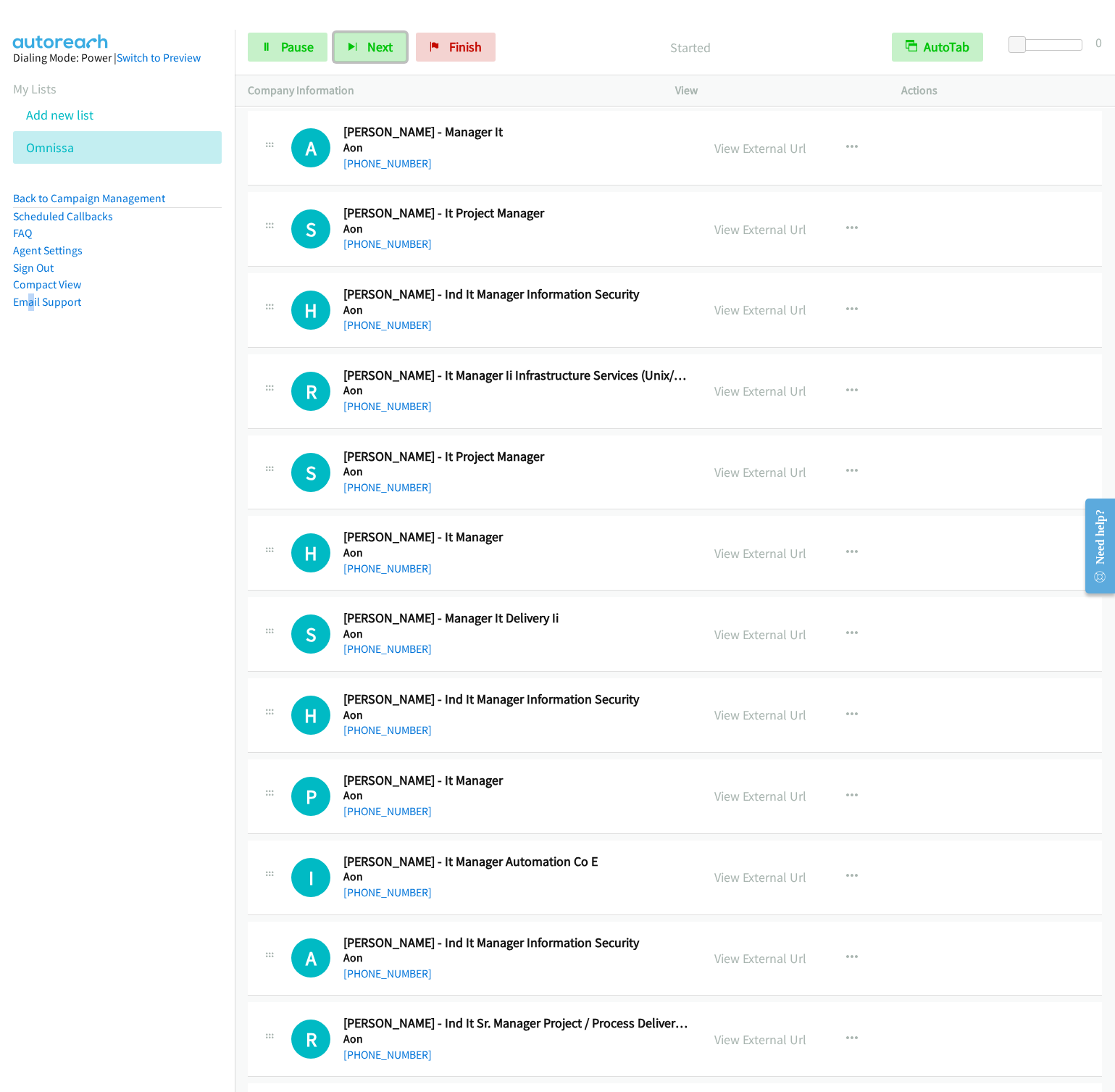
click at [334, 32] on button "Next" at bounding box center [370, 47] width 73 height 29
click at [153, 507] on nav "Dialing Mode: Power | Switch to Preview My Lists Add new list Omnissa Back to C…" at bounding box center [117, 575] width 236 height 1092
click at [367, 51] on span "Next" at bounding box center [380, 47] width 25 height 17
click at [334, 32] on button "Next" at bounding box center [370, 47] width 73 height 29
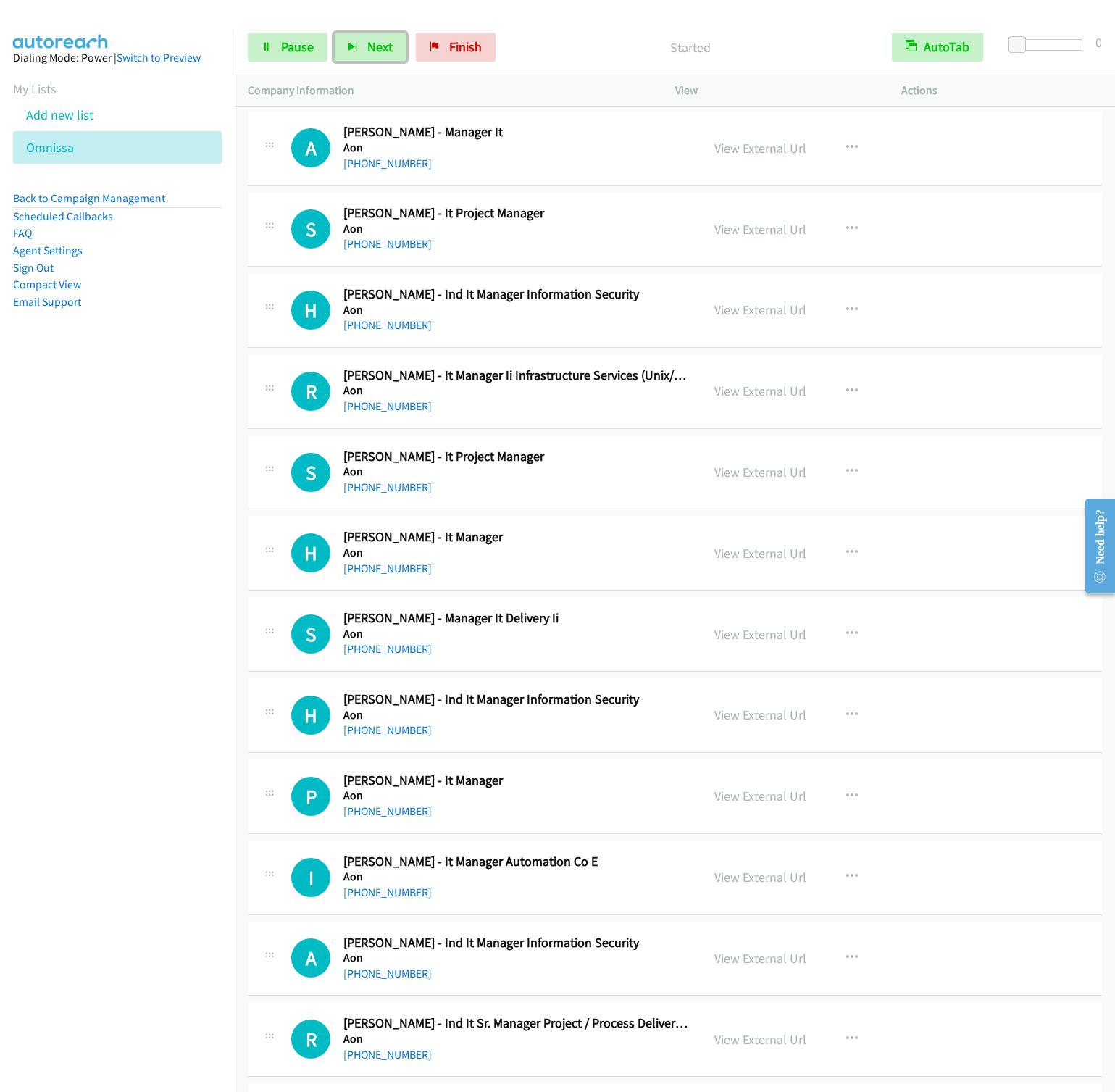
click at [334, 32] on button "Next" at bounding box center [370, 47] width 73 height 29
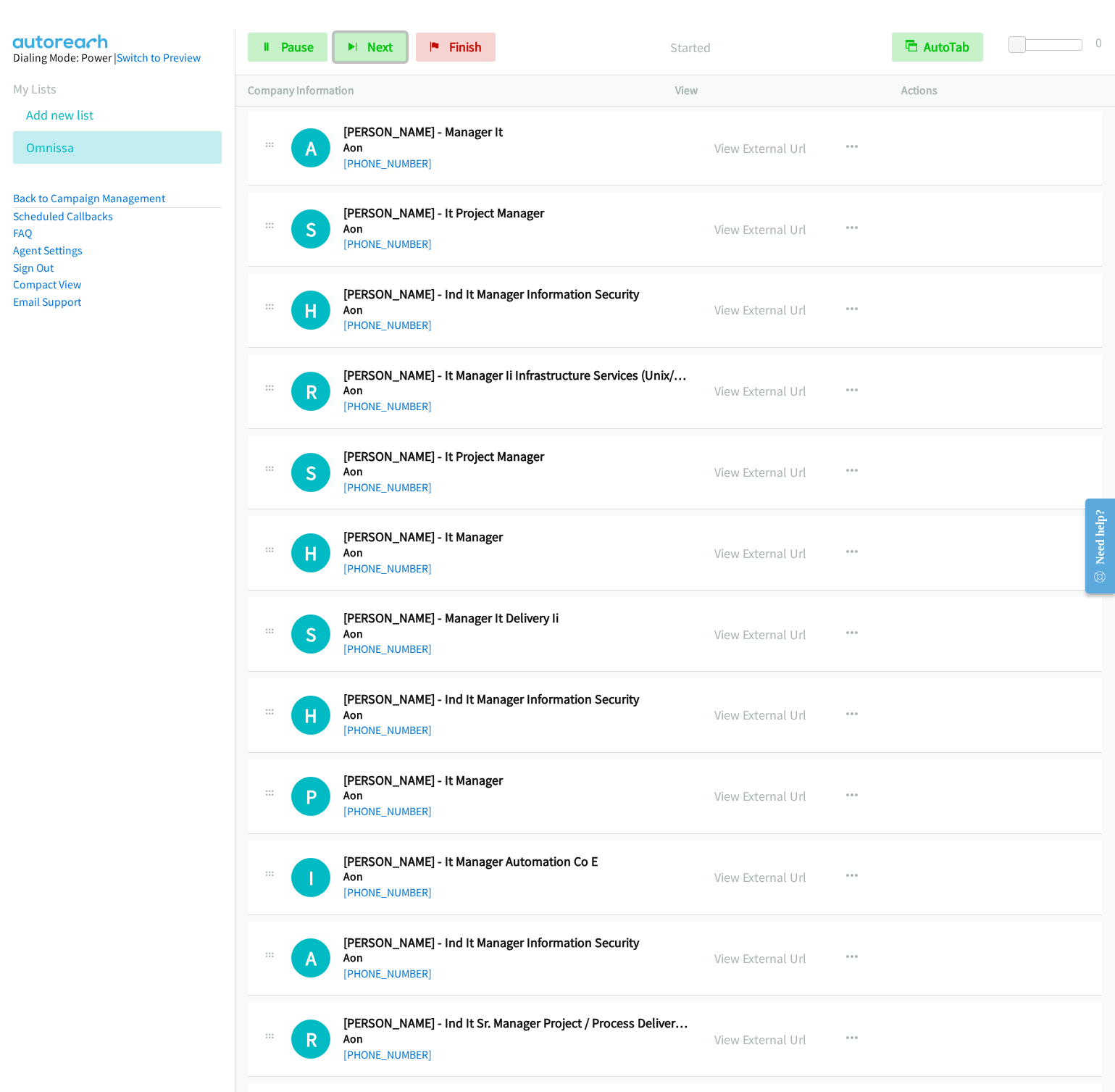
click at [334, 32] on button "Next" at bounding box center [370, 47] width 73 height 29
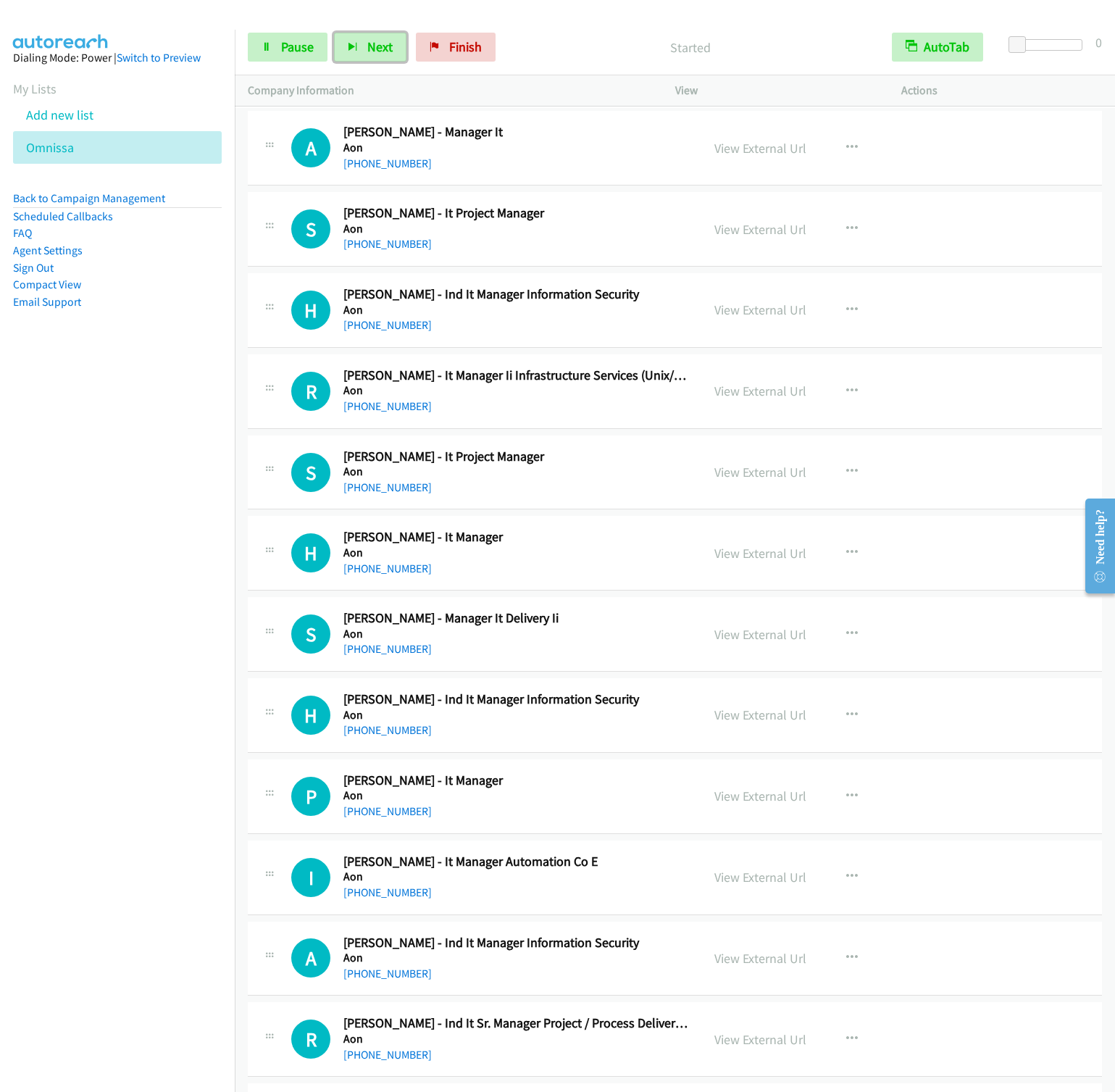
click at [334, 32] on button "Next" at bounding box center [370, 47] width 73 height 29
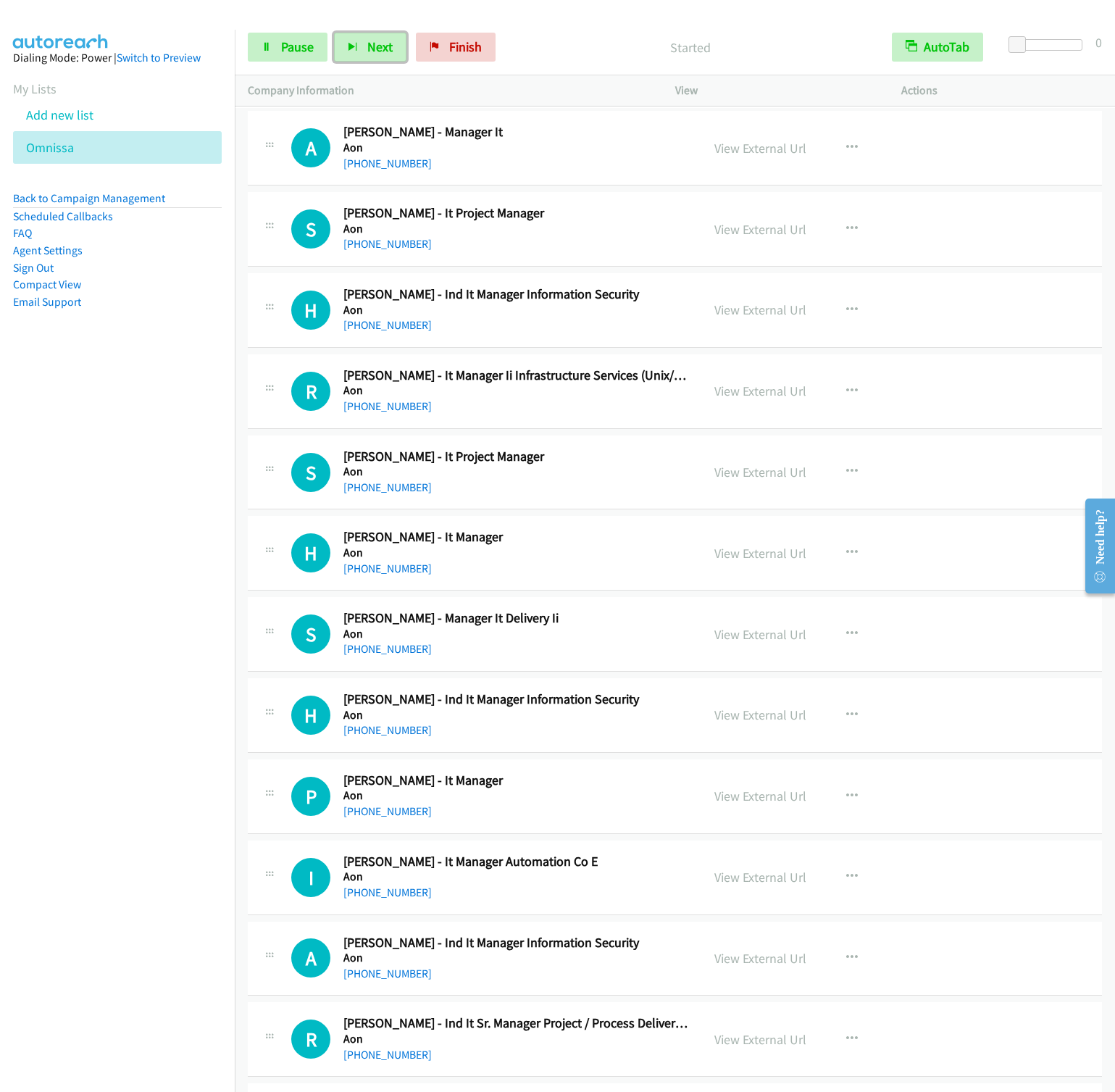
click at [334, 32] on button "Next" at bounding box center [370, 47] width 73 height 29
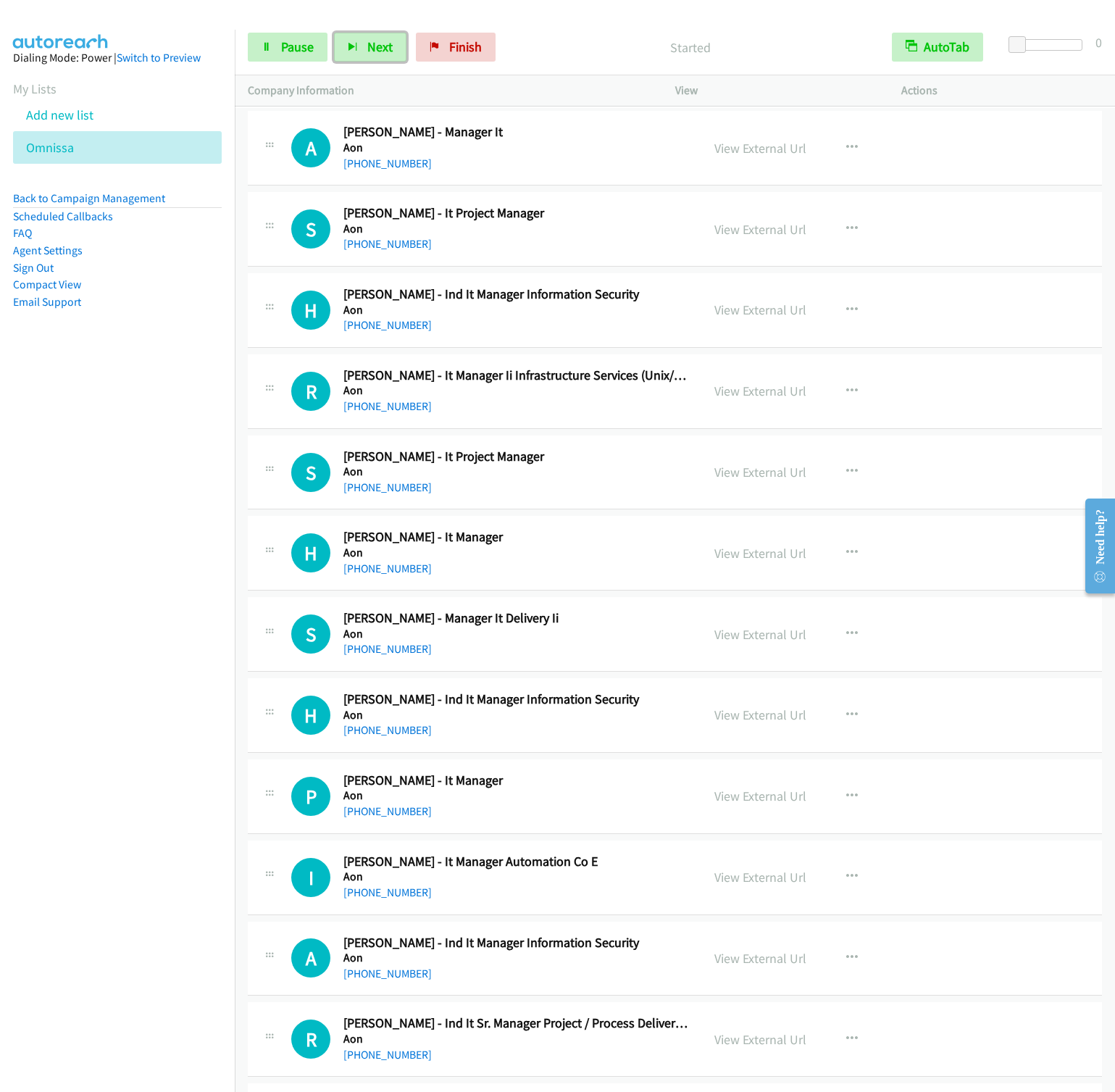
click at [334, 32] on button "Next" at bounding box center [370, 47] width 73 height 29
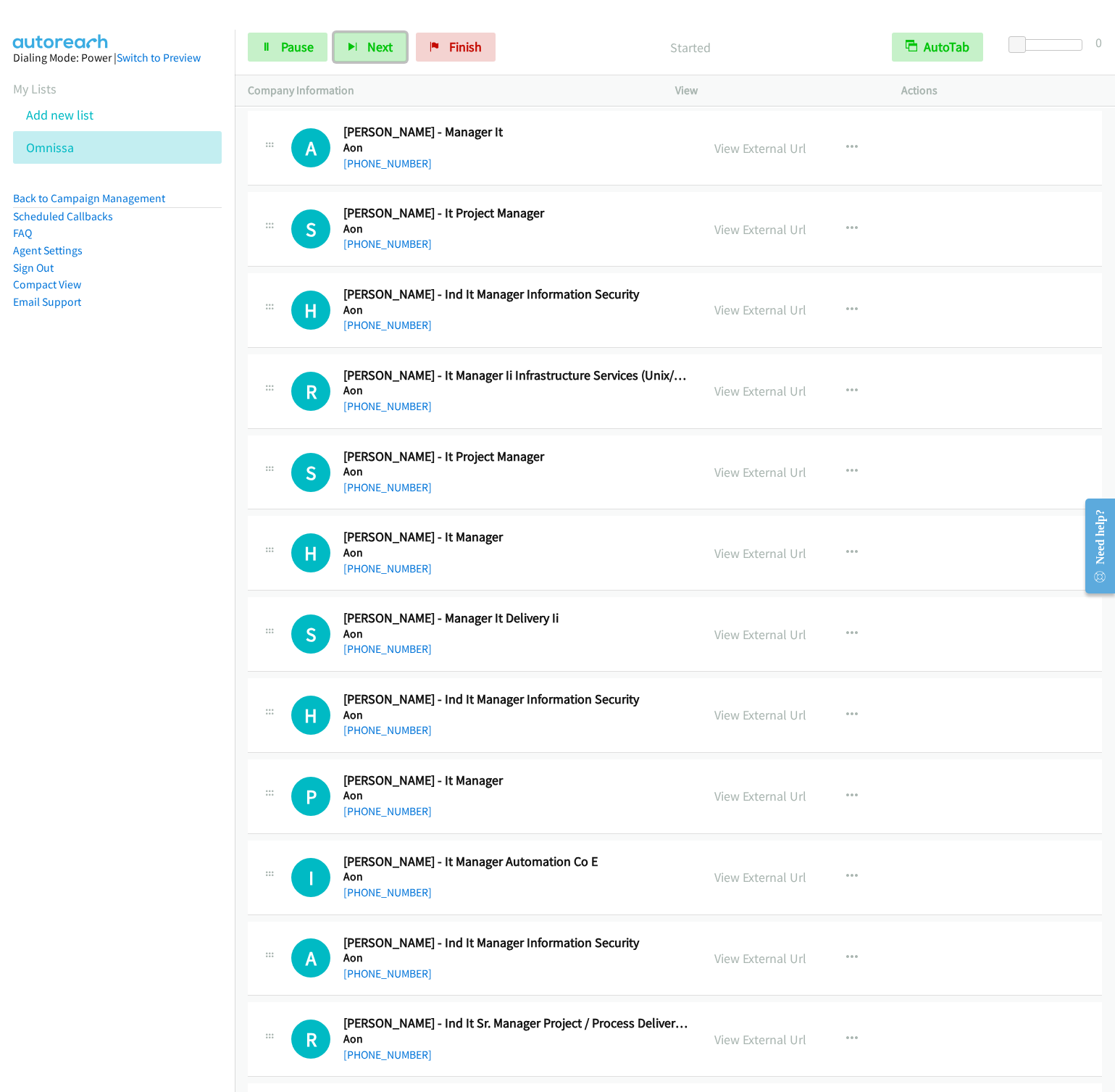
click at [334, 32] on button "Next" at bounding box center [370, 47] width 73 height 29
click at [357, 55] on button "Next" at bounding box center [370, 47] width 73 height 29
click at [334, 32] on button "Next" at bounding box center [370, 47] width 73 height 29
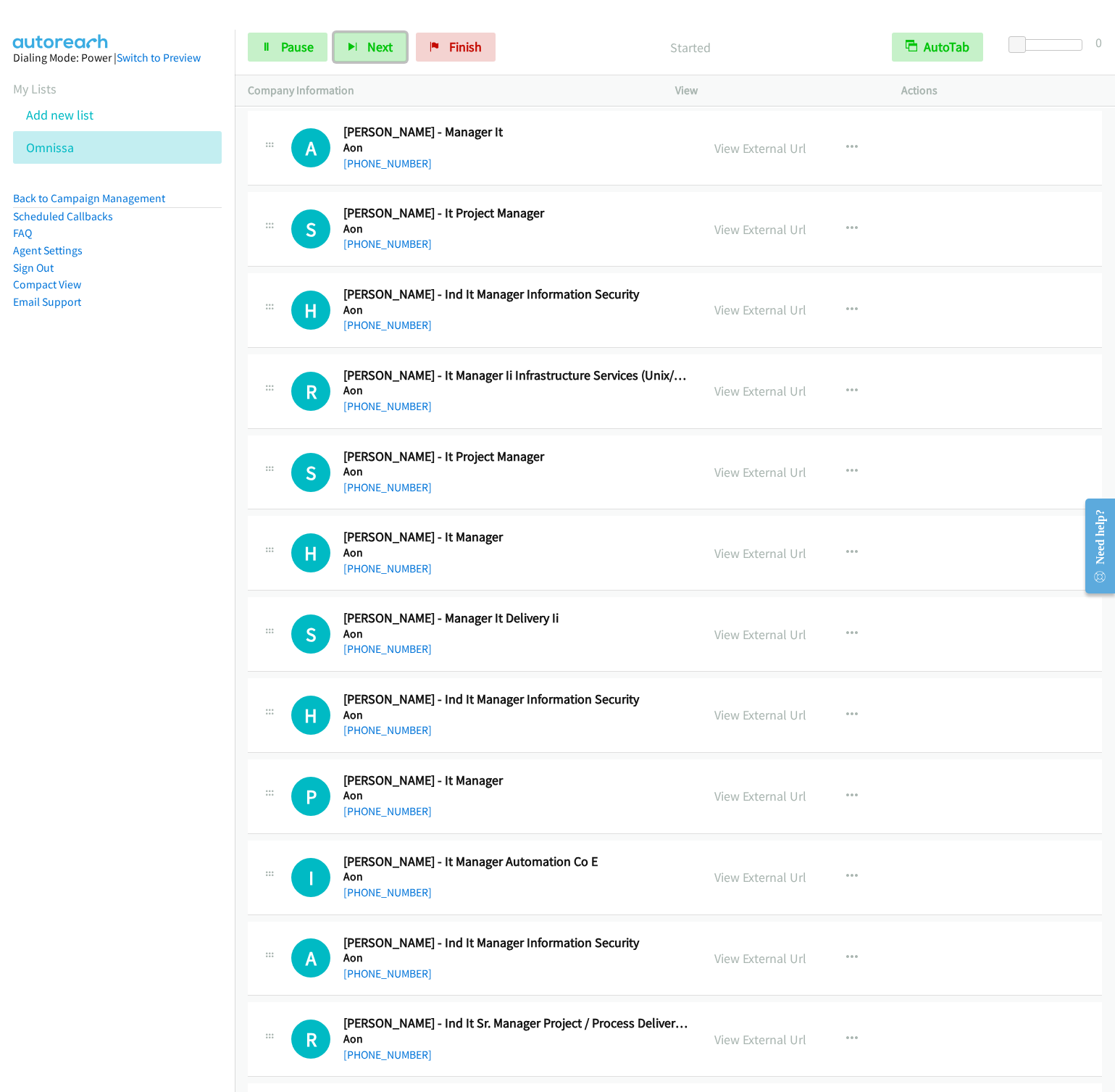
click at [334, 32] on button "Next" at bounding box center [370, 47] width 73 height 29
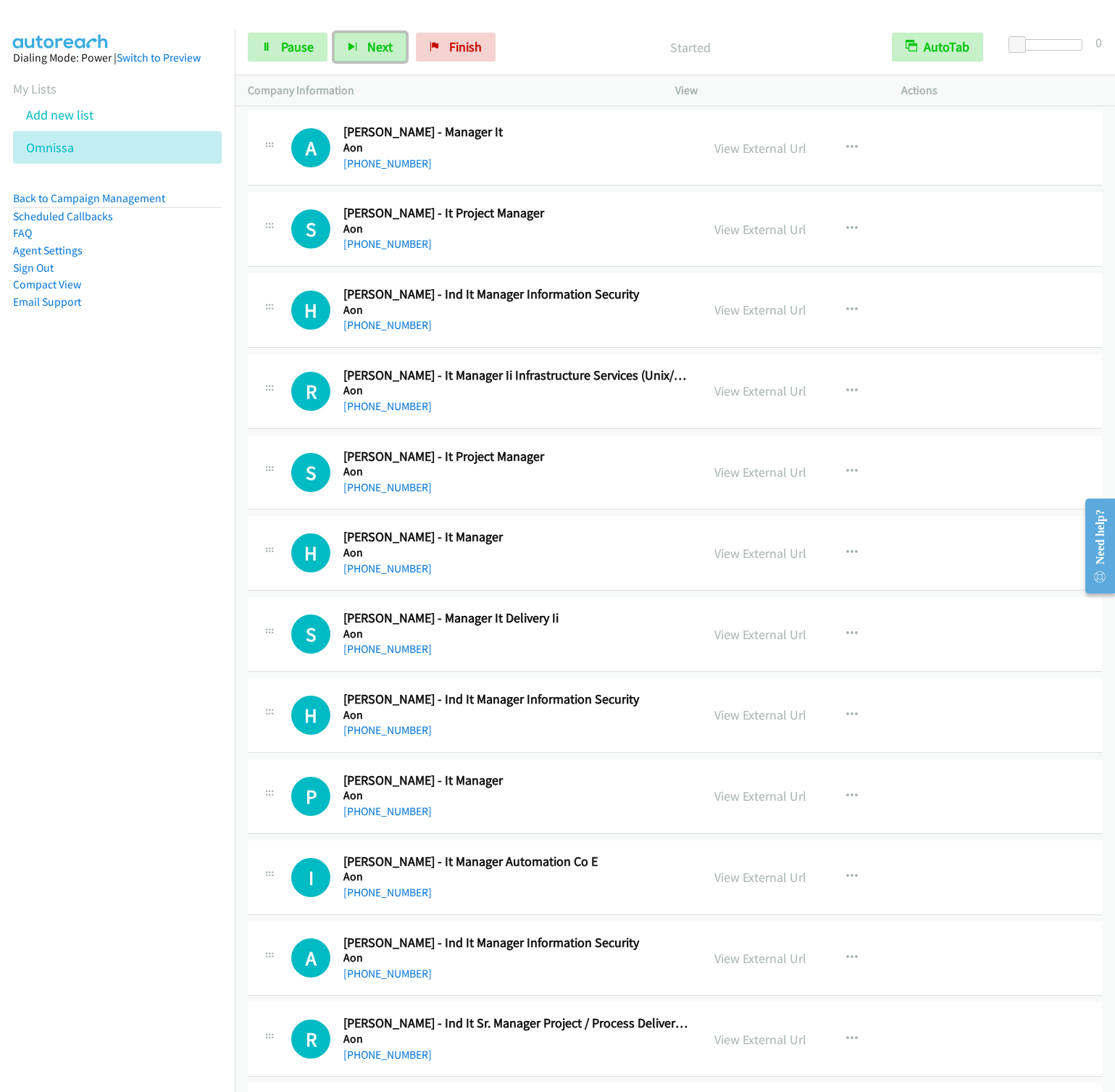
click at [334, 32] on button "Next" at bounding box center [370, 47] width 73 height 29
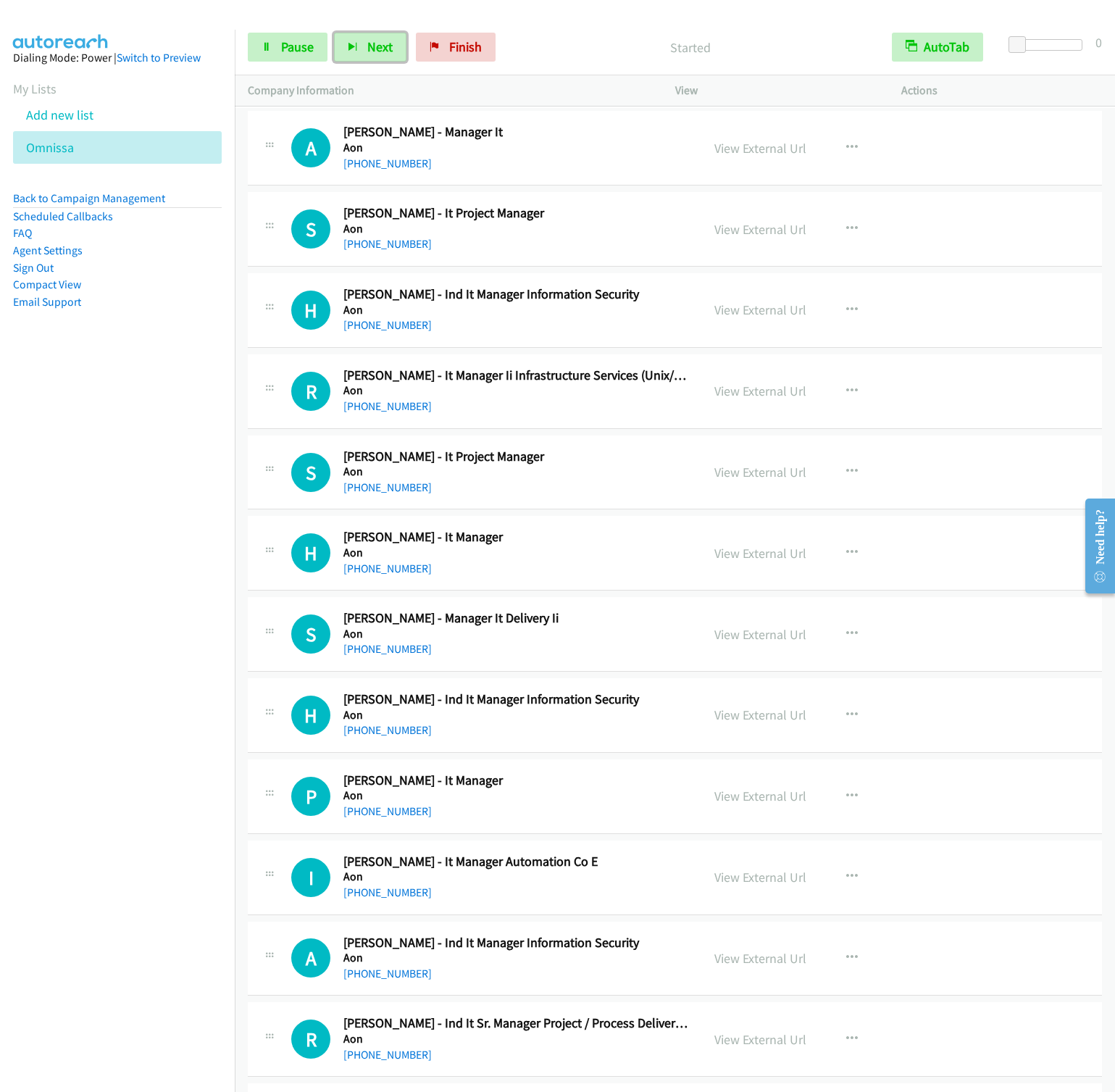
click at [334, 32] on button "Next" at bounding box center [370, 47] width 73 height 29
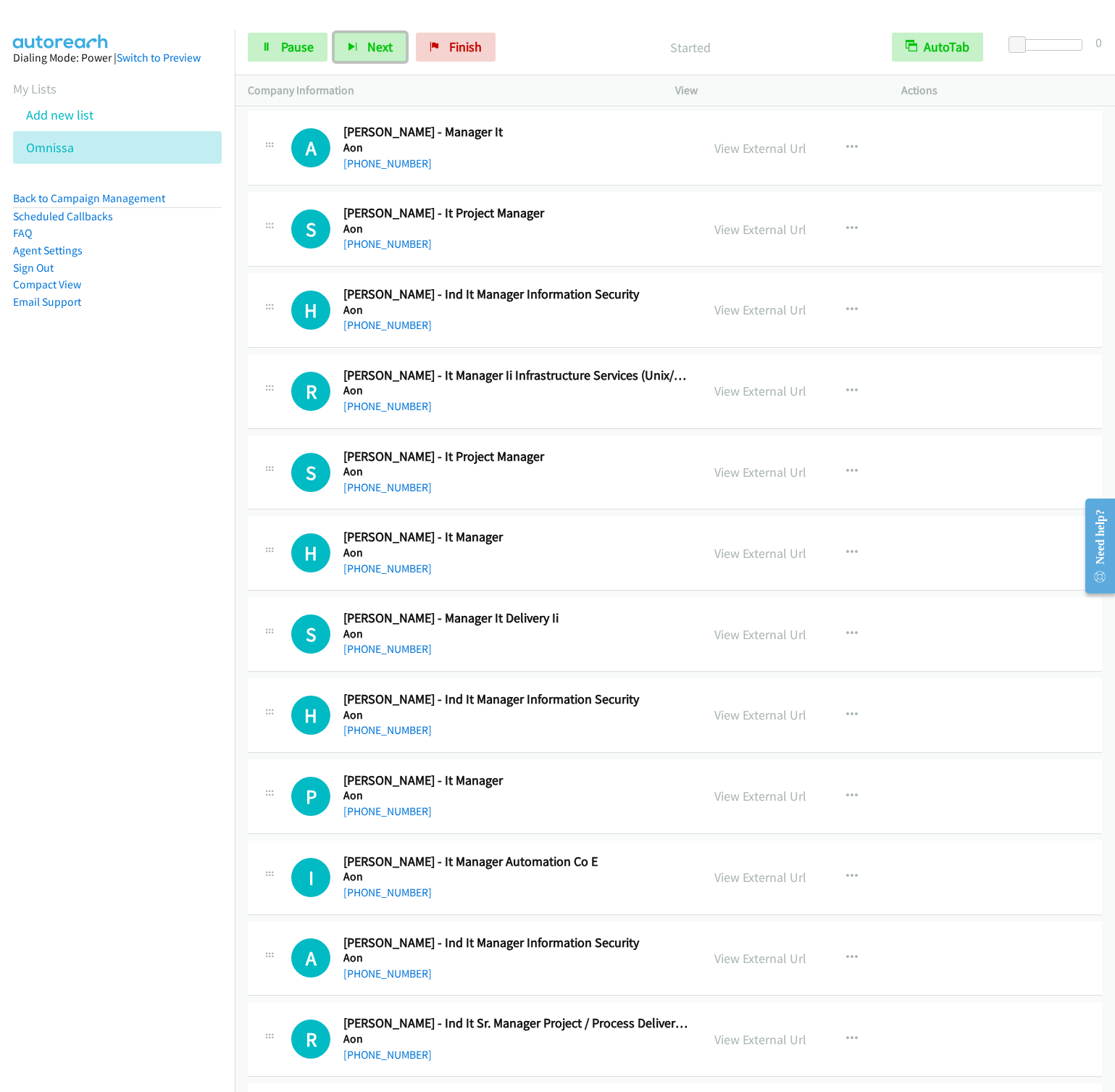
click at [334, 32] on button "Next" at bounding box center [370, 47] width 73 height 29
drag, startPoint x: 443, startPoint y: 42, endPoint x: 607, endPoint y: 17, distance: 165.9
click at [443, 42] on link "Finish" at bounding box center [455, 47] width 80 height 29
